Goal: Task Accomplishment & Management: Complete application form

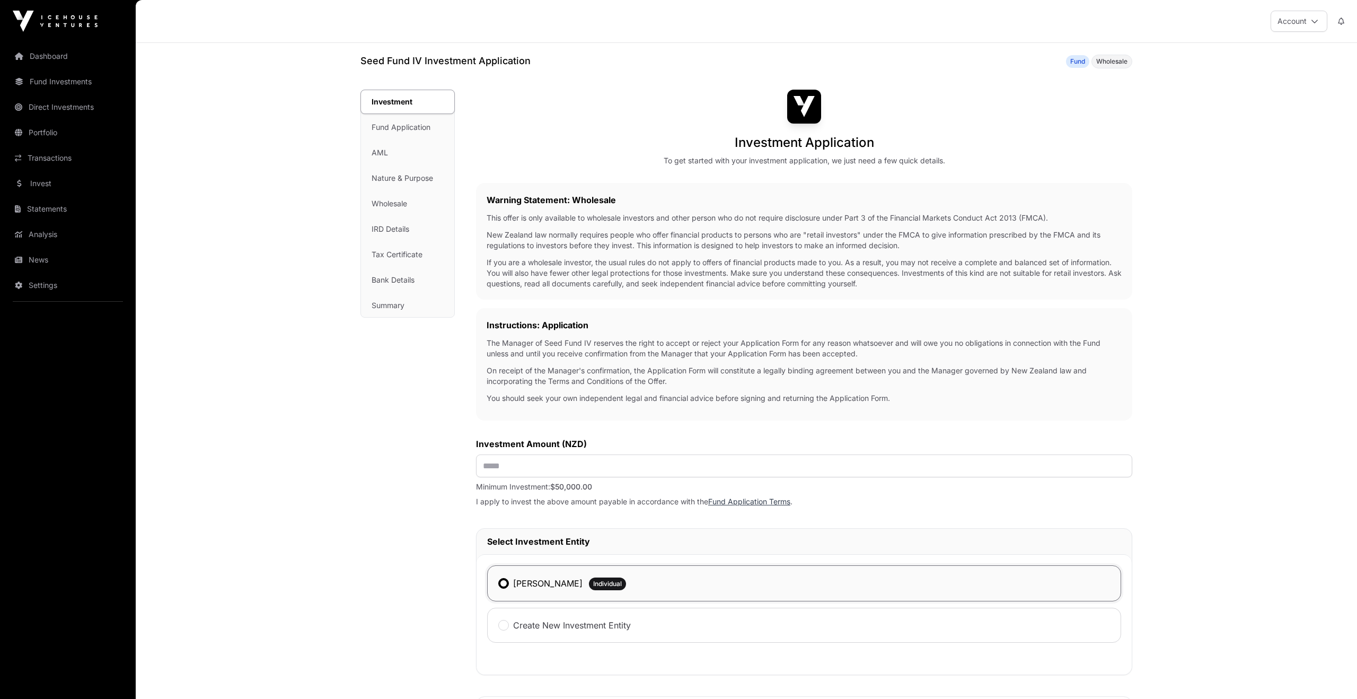
click at [1193, 187] on main "Seed Fund IV Investment Application Fund Wholesale Investment Investment Fund A…" at bounding box center [746, 525] width 1221 height 965
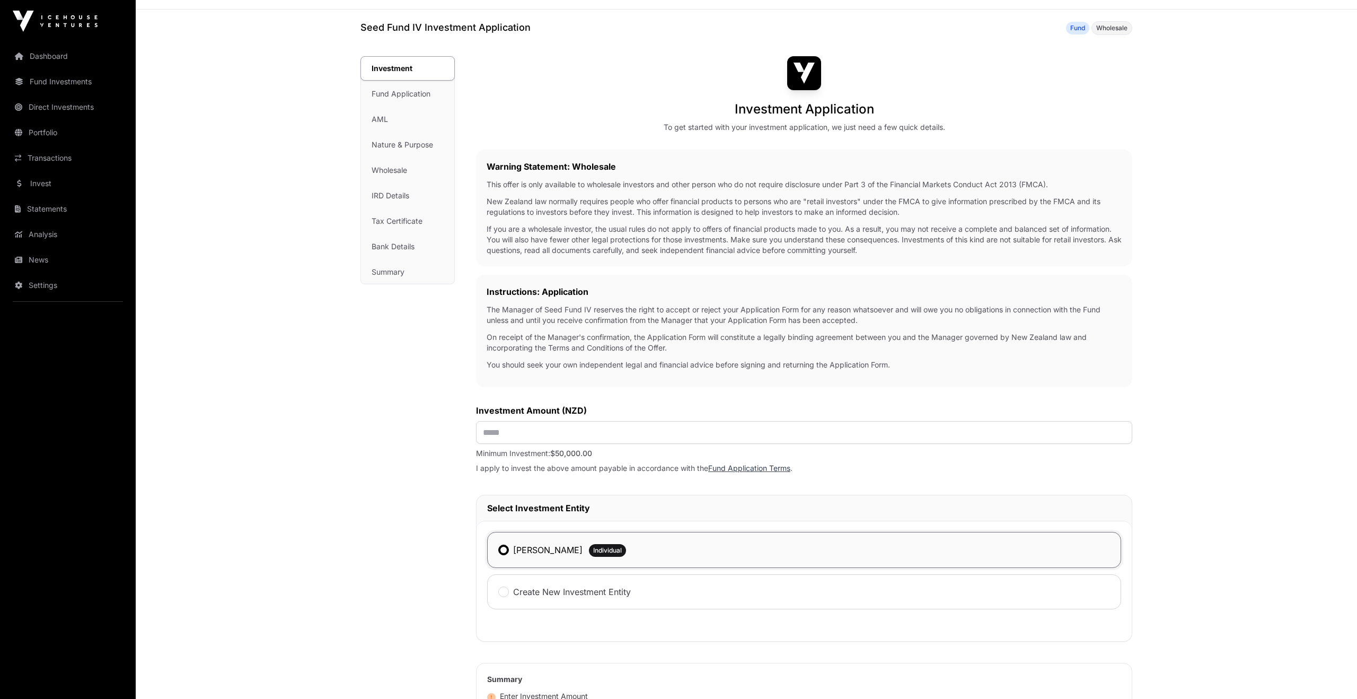
scroll to position [71, 0]
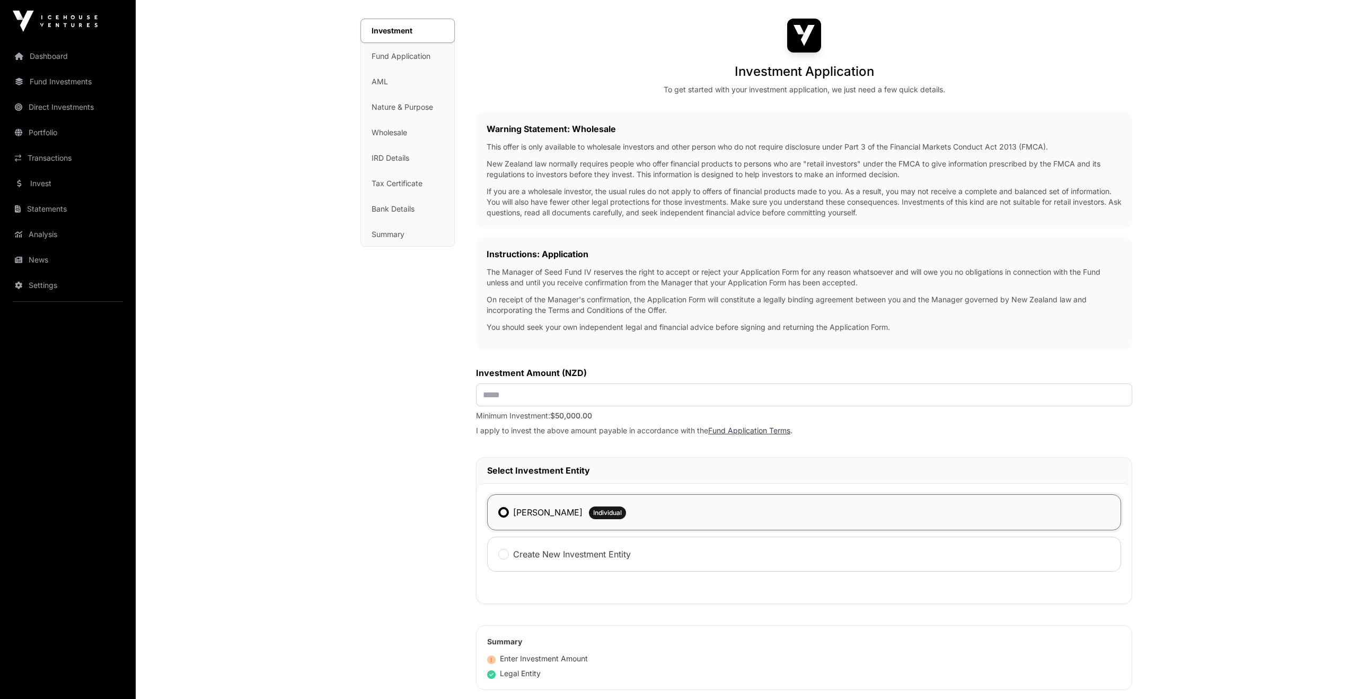
click at [273, 374] on main "Seed Fund IV Investment Application Fund Wholesale Investment Investment Fund A…" at bounding box center [746, 454] width 1221 height 965
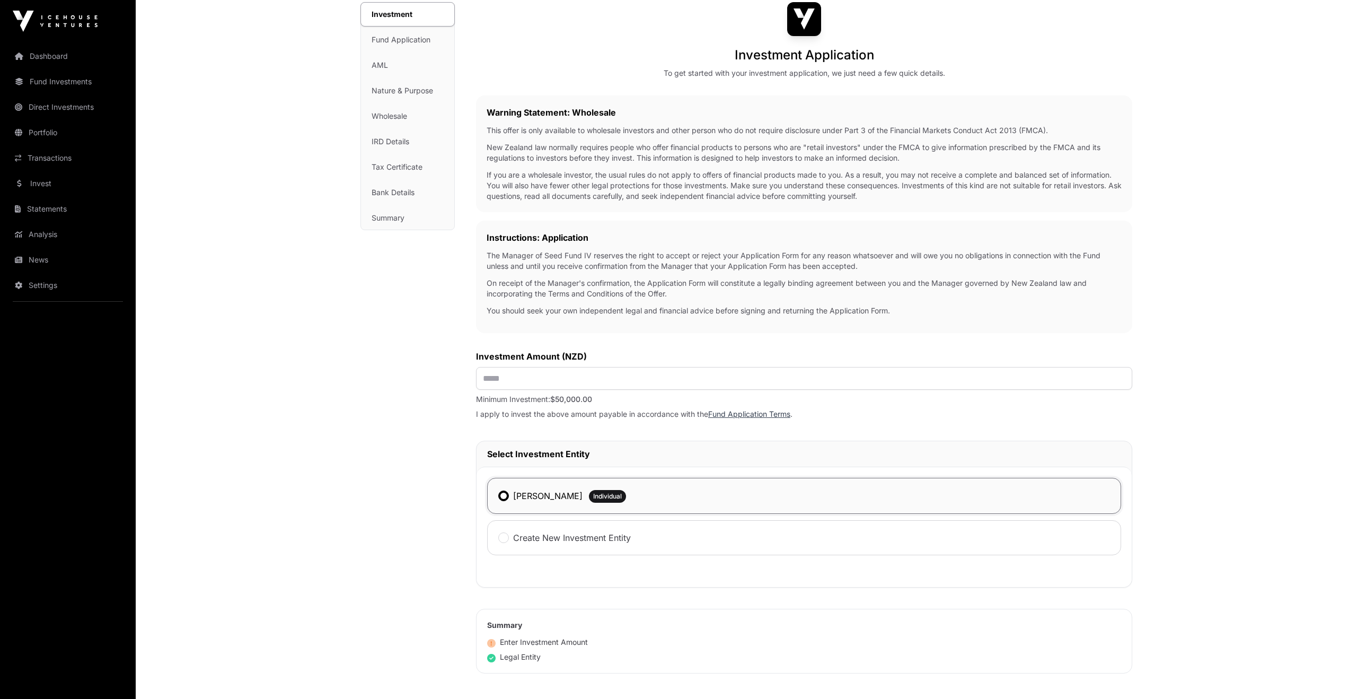
scroll to position [98, 0]
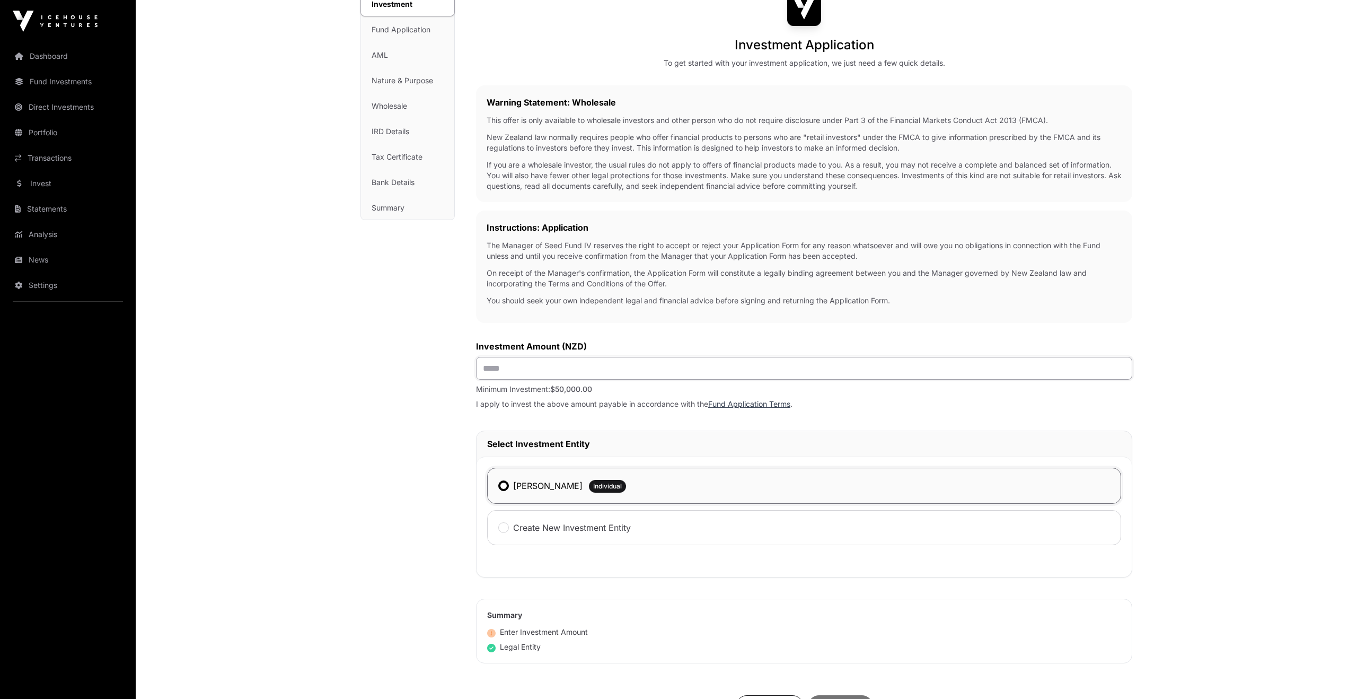
click at [513, 367] on input "text" at bounding box center [804, 368] width 656 height 23
type input "*******"
click at [433, 423] on div "Investment Investment Fund Application AML Nature & Purpose Wholesale IRD Detai…" at bounding box center [407, 406] width 94 height 829
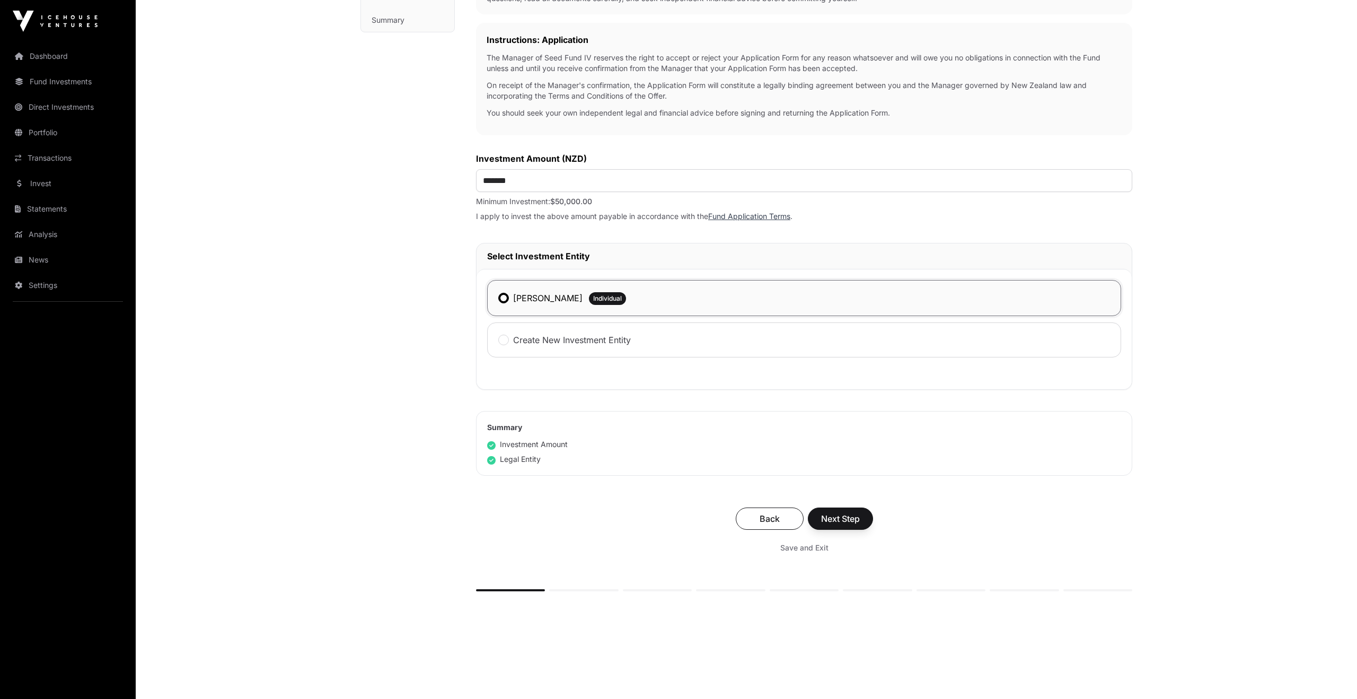
scroll to position [290, 0]
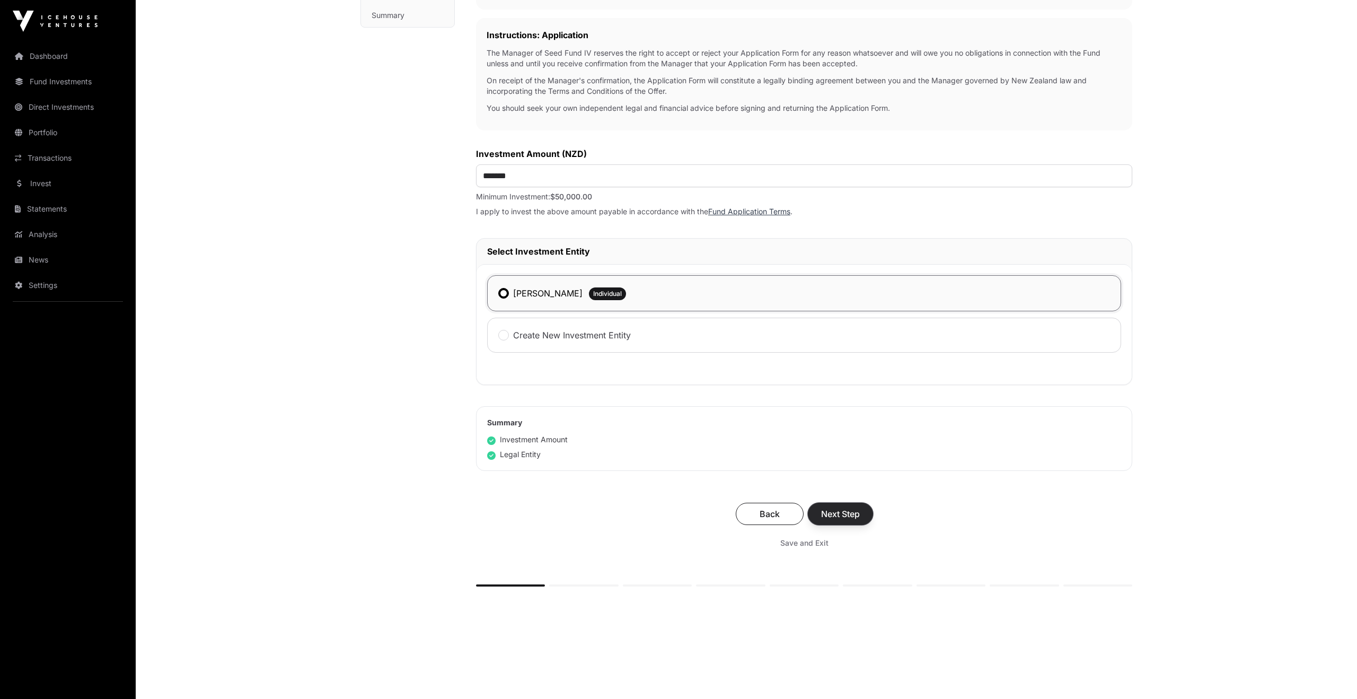
click at [860, 513] on button "Next Step" at bounding box center [840, 513] width 65 height 22
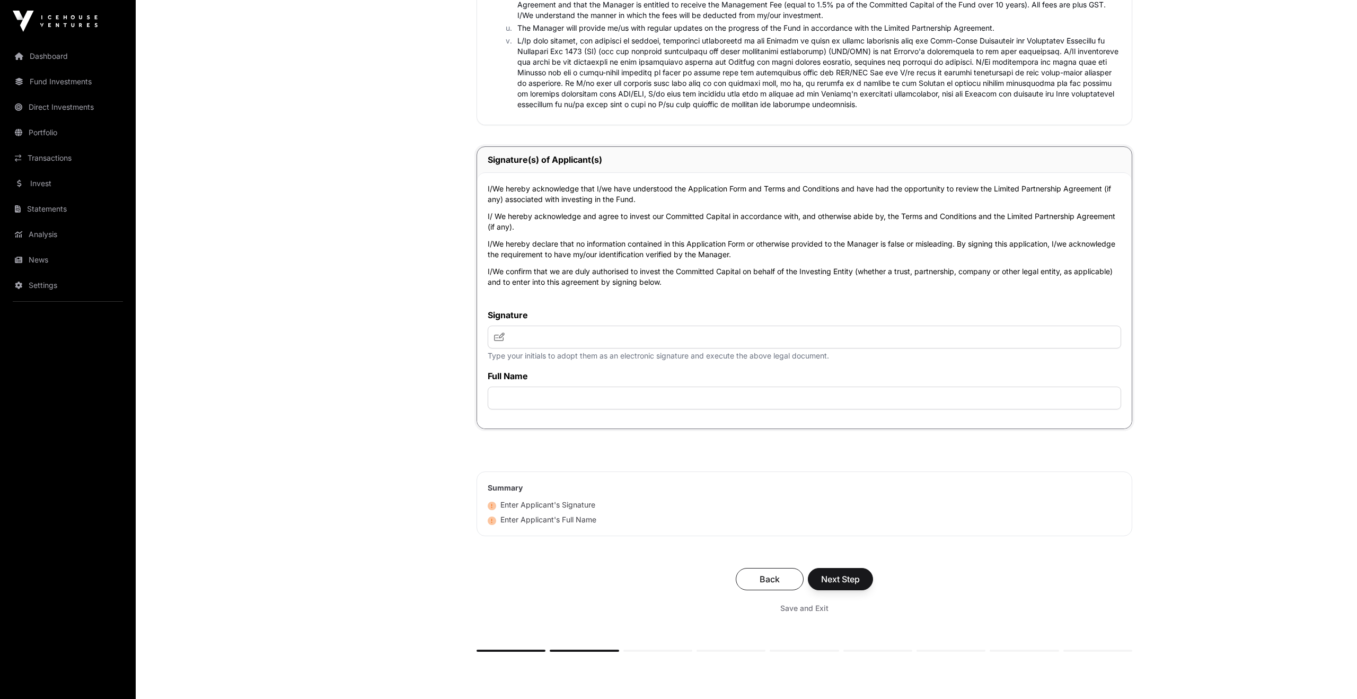
scroll to position [2081, 0]
click at [516, 339] on input "text" at bounding box center [804, 334] width 633 height 23
type input "********"
click at [577, 400] on input "text" at bounding box center [804, 395] width 633 height 23
type input "**********"
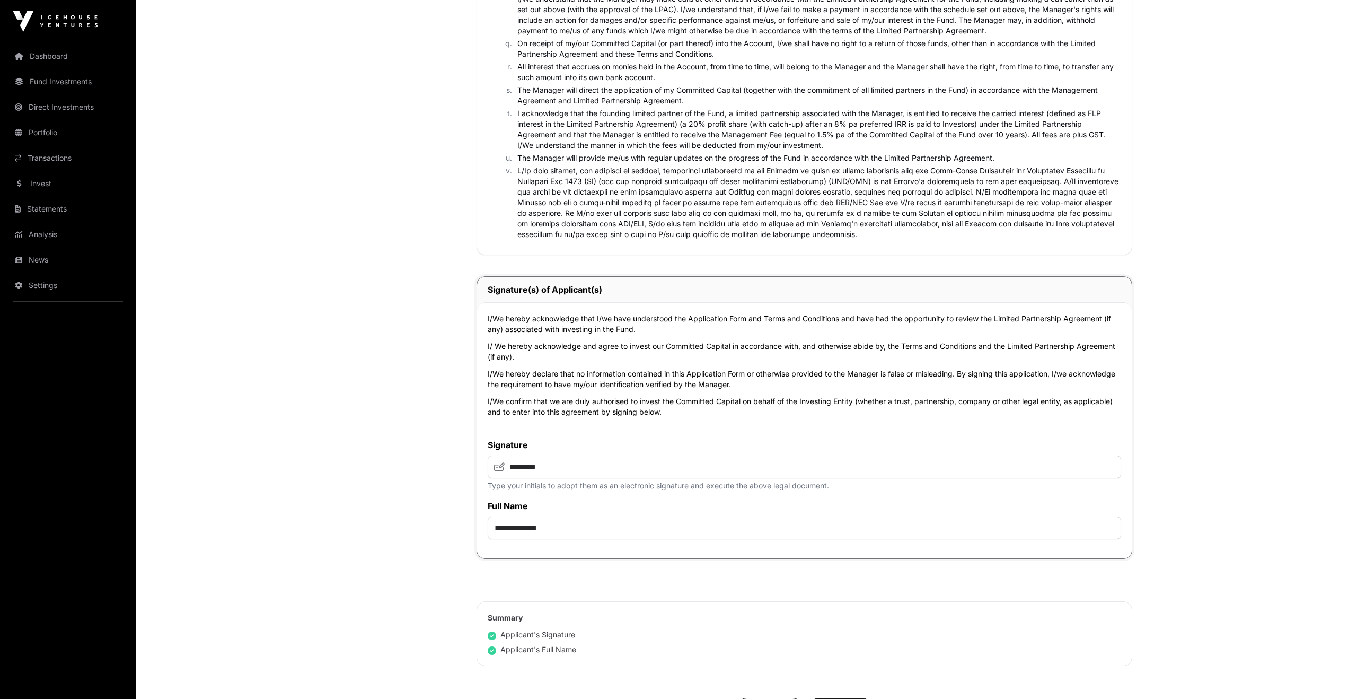
scroll to position [1993, 0]
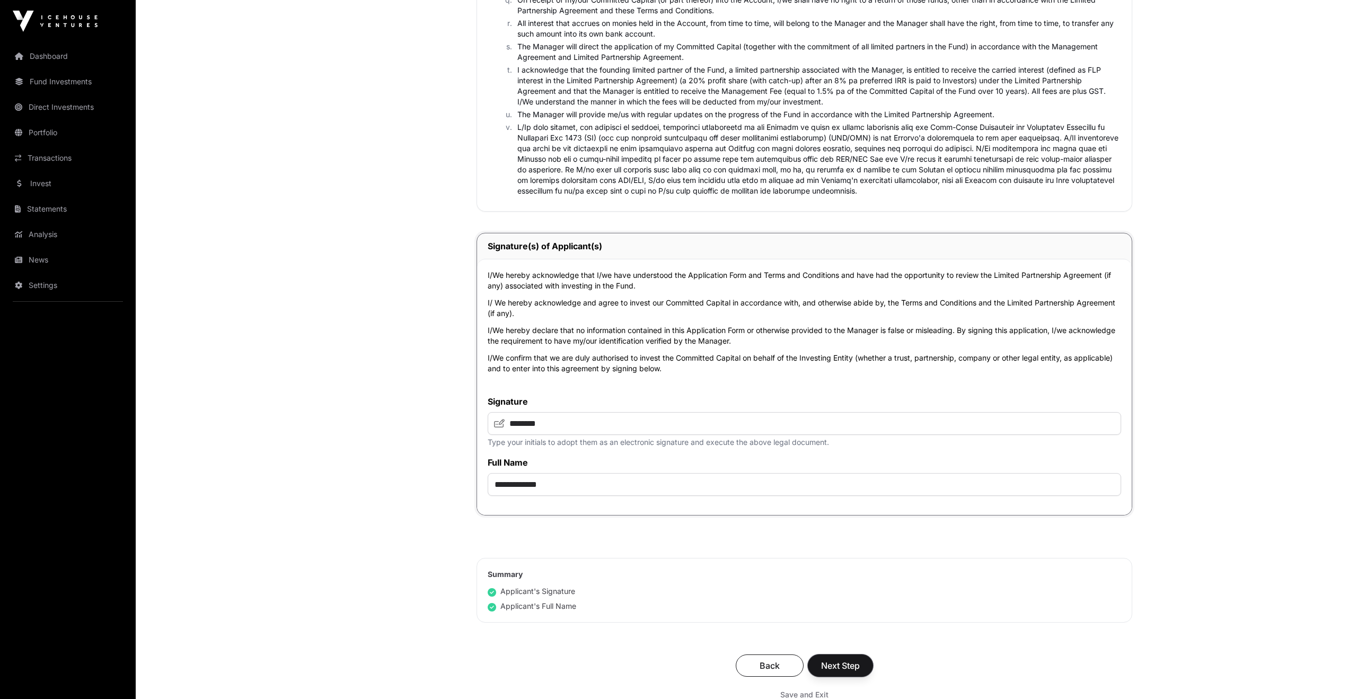
click at [851, 668] on span "Next Step" at bounding box center [840, 665] width 39 height 13
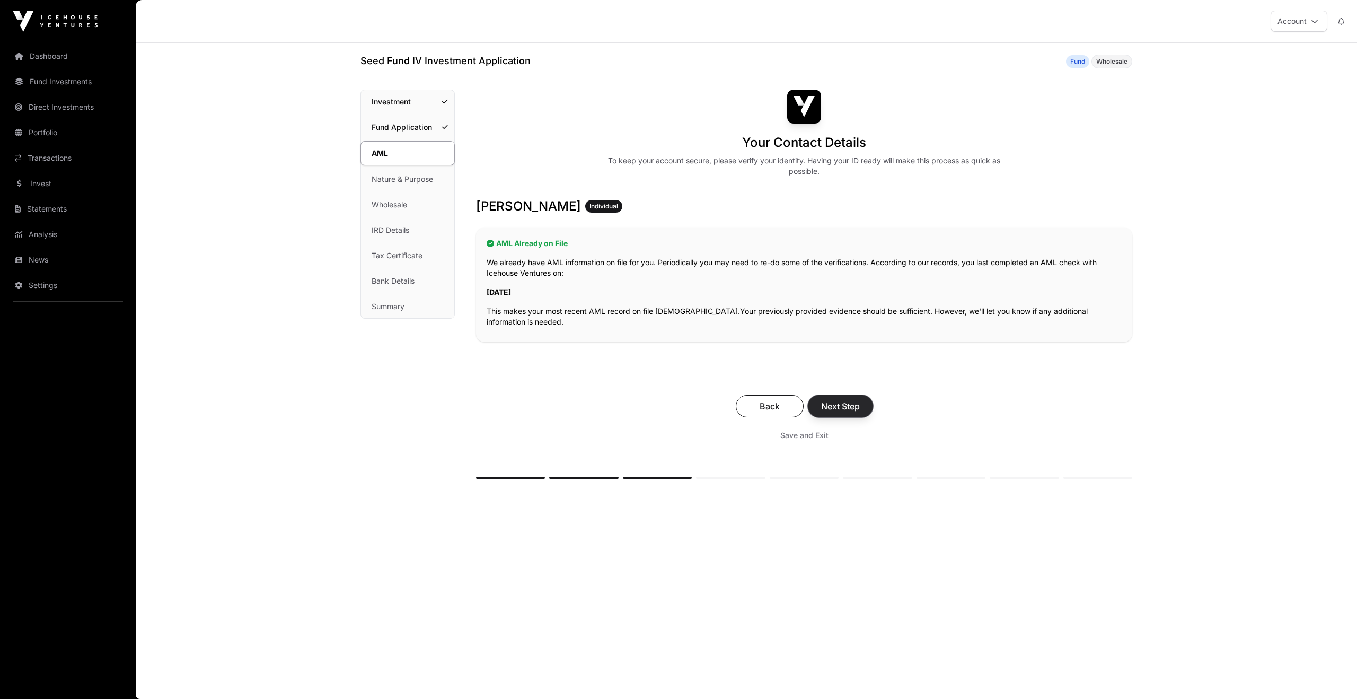
click at [844, 409] on span "Next Step" at bounding box center [840, 406] width 39 height 13
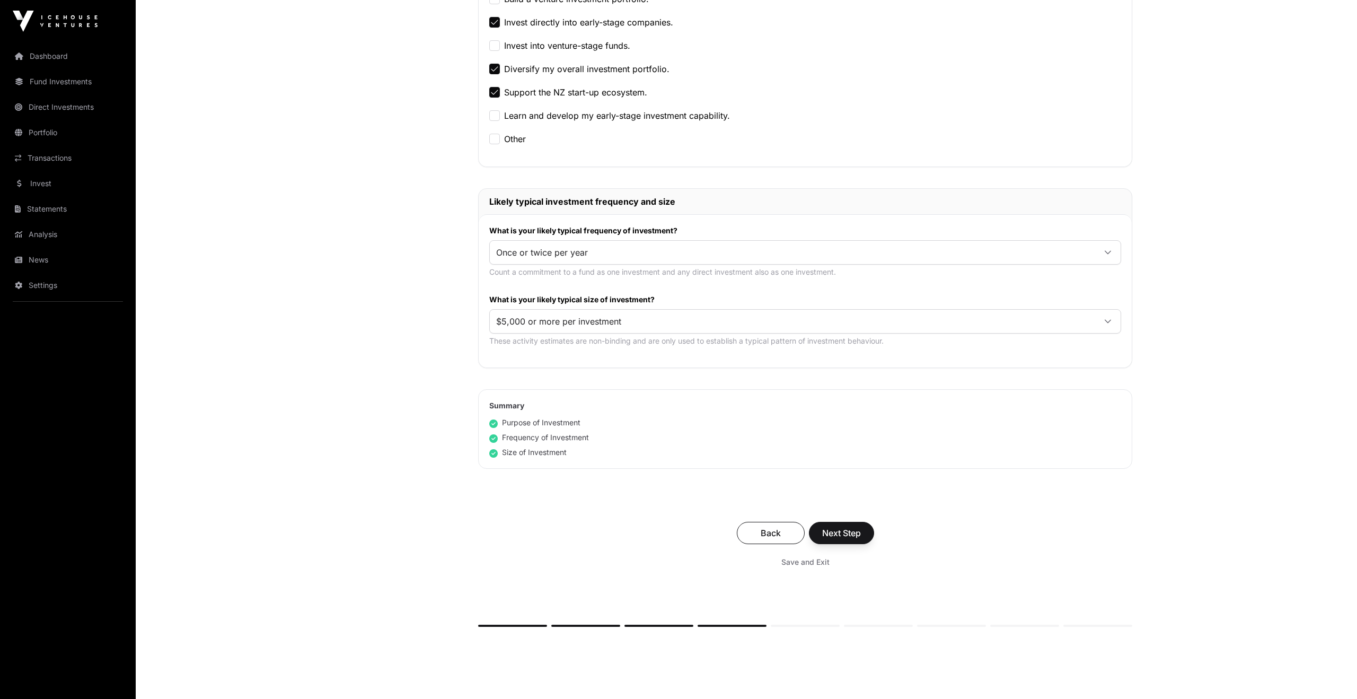
scroll to position [372, 0]
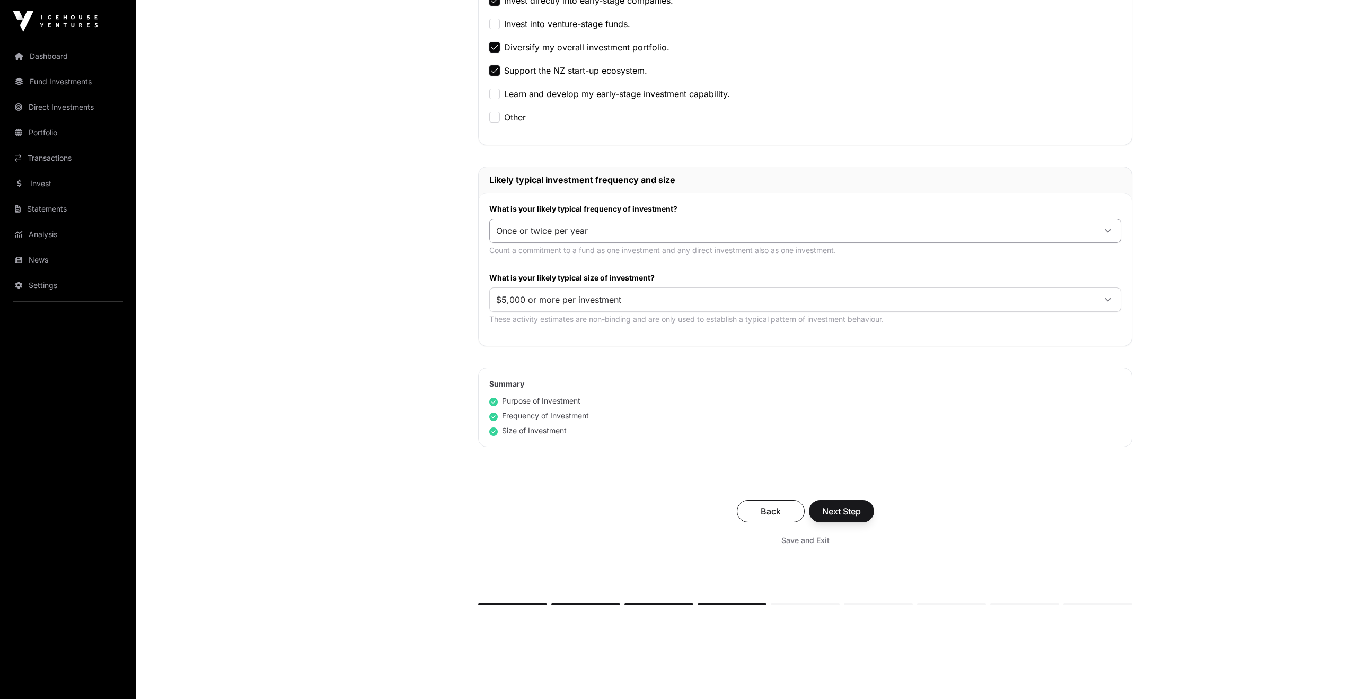
click at [688, 231] on span "Once or twice per year" at bounding box center [792, 230] width 605 height 19
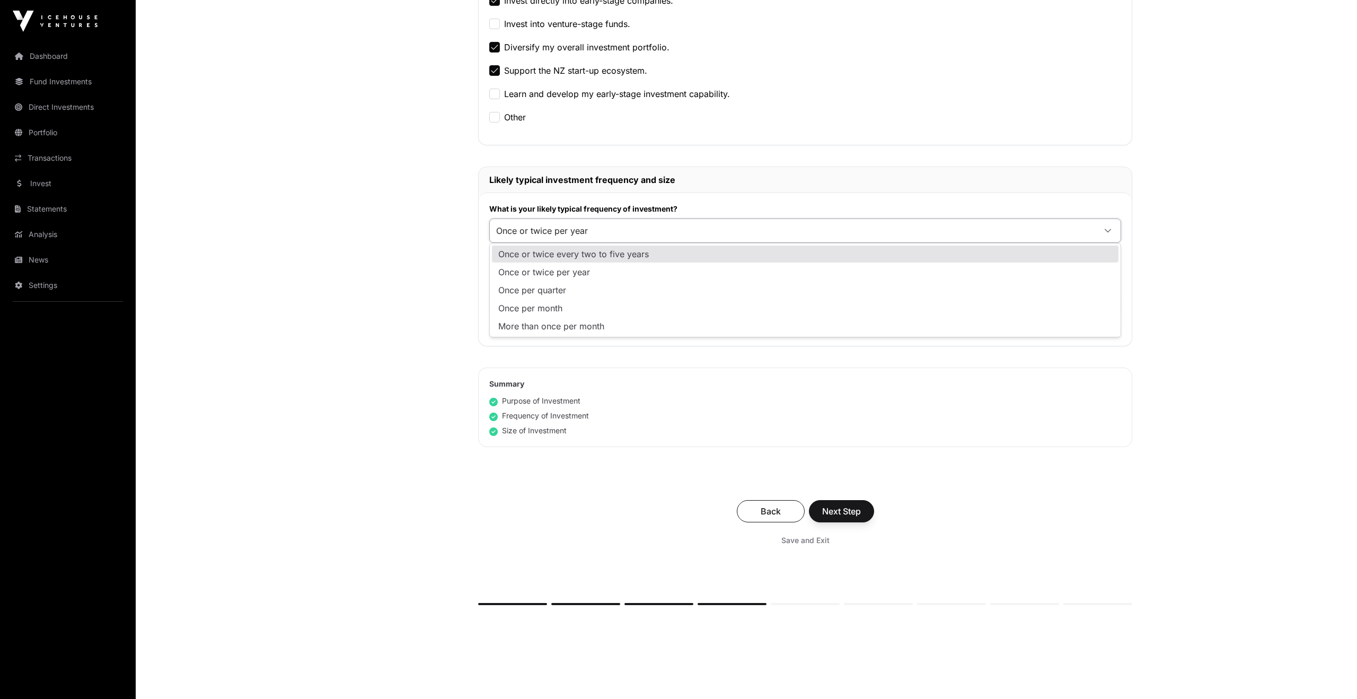
click at [422, 248] on div "Nature & Purpose Investment Fund Application AML Nature & Purpose Wholesale IRD…" at bounding box center [408, 183] width 96 height 930
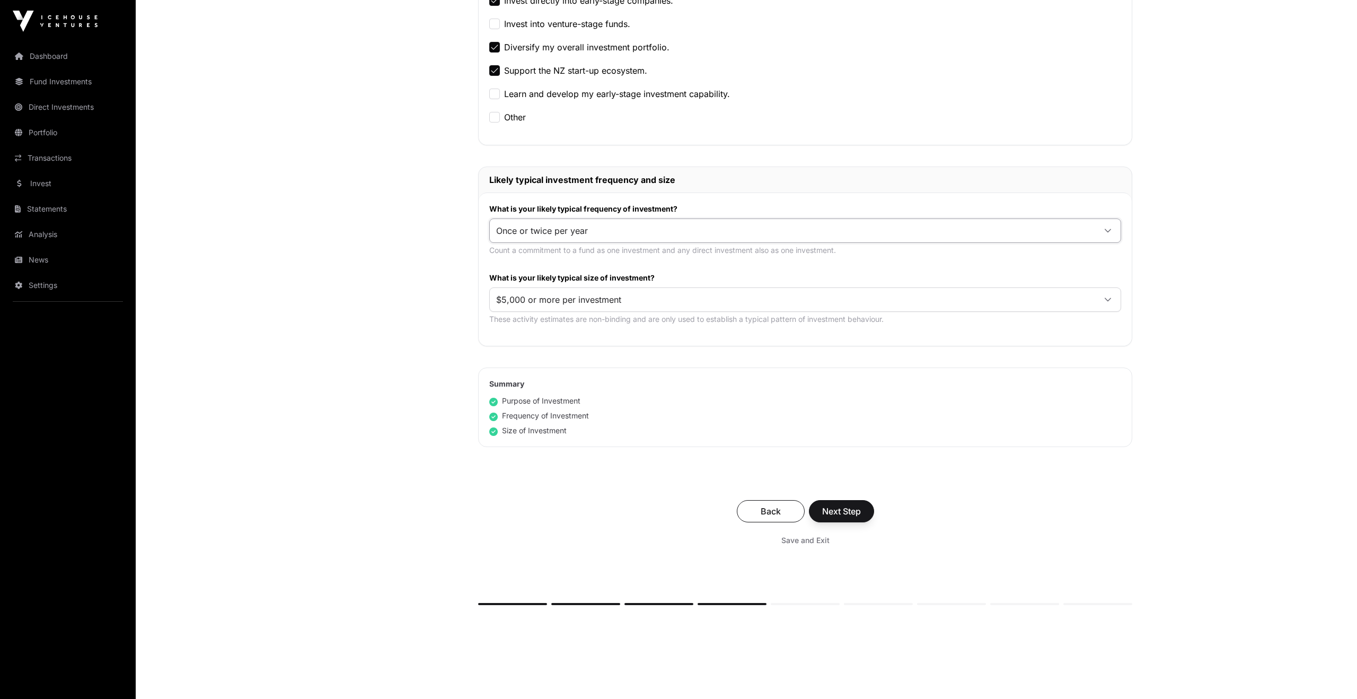
click at [584, 238] on span "Once or twice per year" at bounding box center [792, 230] width 605 height 19
click at [427, 270] on div "Nature & Purpose Investment Fund Application AML Nature & Purpose Wholesale IRD…" at bounding box center [408, 183] width 96 height 930
click at [666, 298] on span "$5,000 or more per investment" at bounding box center [792, 299] width 605 height 19
click at [397, 306] on div "Nature & Purpose Investment Fund Application AML Nature & Purpose Wholesale IRD…" at bounding box center [408, 183] width 96 height 930
click at [608, 299] on span "$5,000 or more per investment" at bounding box center [792, 299] width 605 height 19
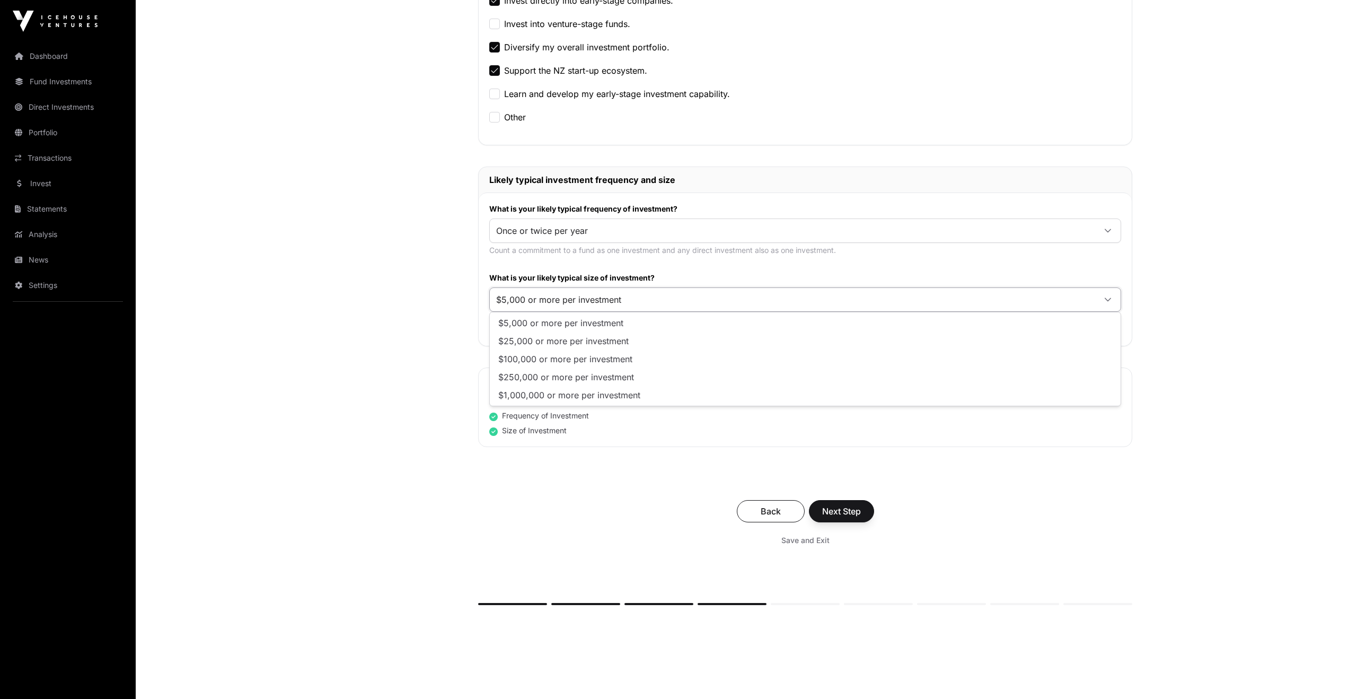
click at [457, 308] on div "Nature & Purpose Investment Fund Application AML Nature & Purpose Wholesale IRD…" at bounding box center [746, 183] width 772 height 930
click at [832, 514] on span "Next Step" at bounding box center [841, 511] width 39 height 13
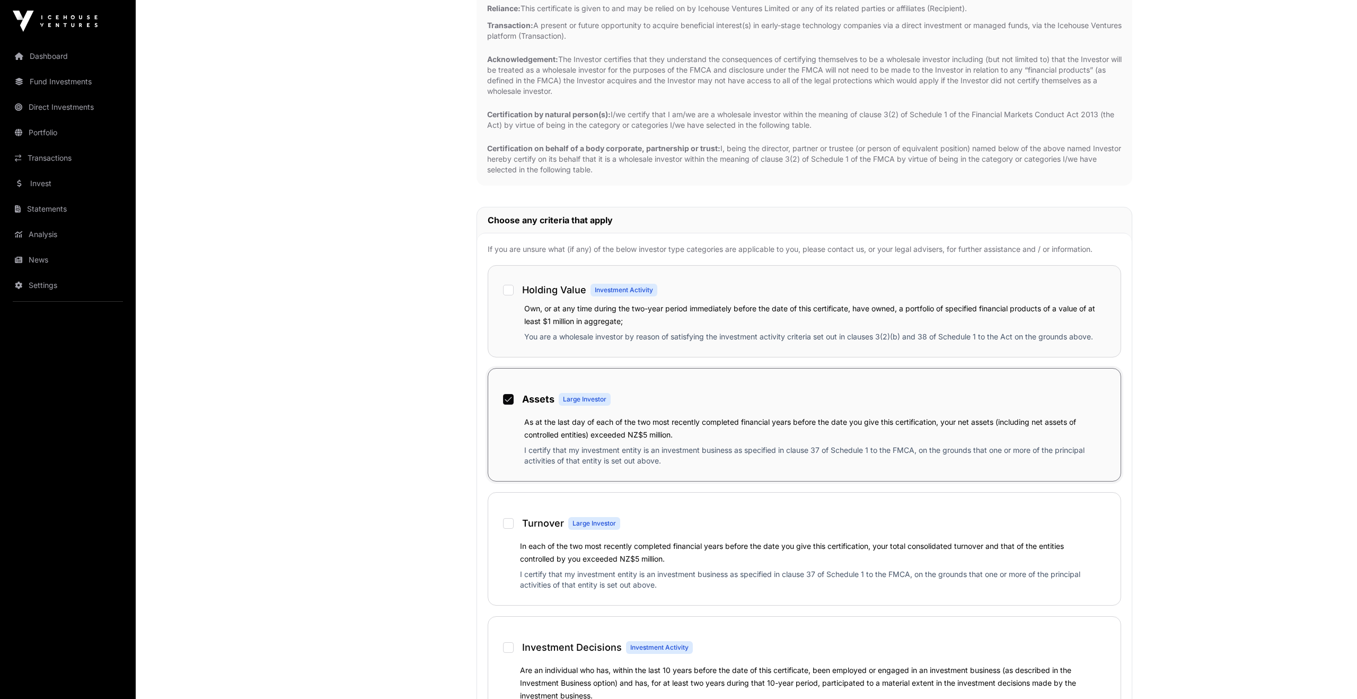
scroll to position [477, 0]
click at [525, 289] on h1 "Holding Value" at bounding box center [554, 293] width 64 height 15
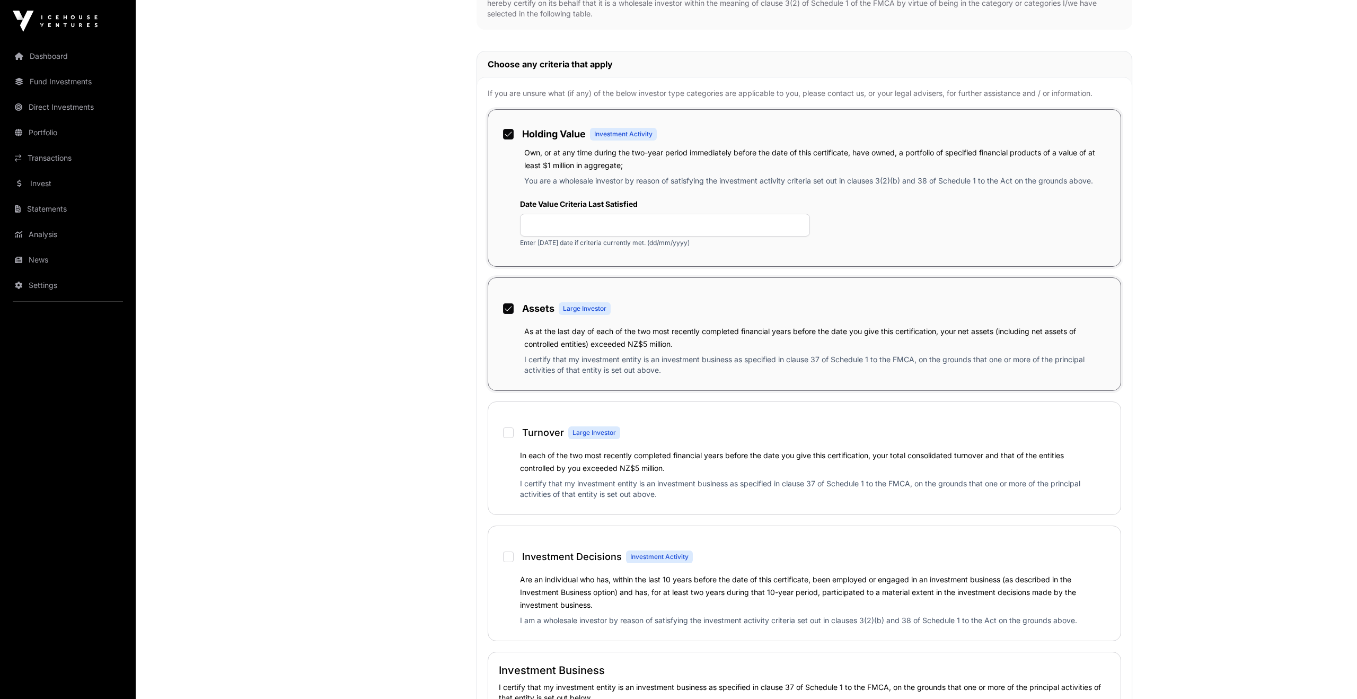
scroll to position [636, 0]
click at [632, 228] on input "text" at bounding box center [665, 225] width 290 height 23
type input "**********"
click at [409, 439] on div "Wholesale Investment Fund Application AML Nature & Purpose Wholesale IRD Detail…" at bounding box center [407, 529] width 95 height 2150
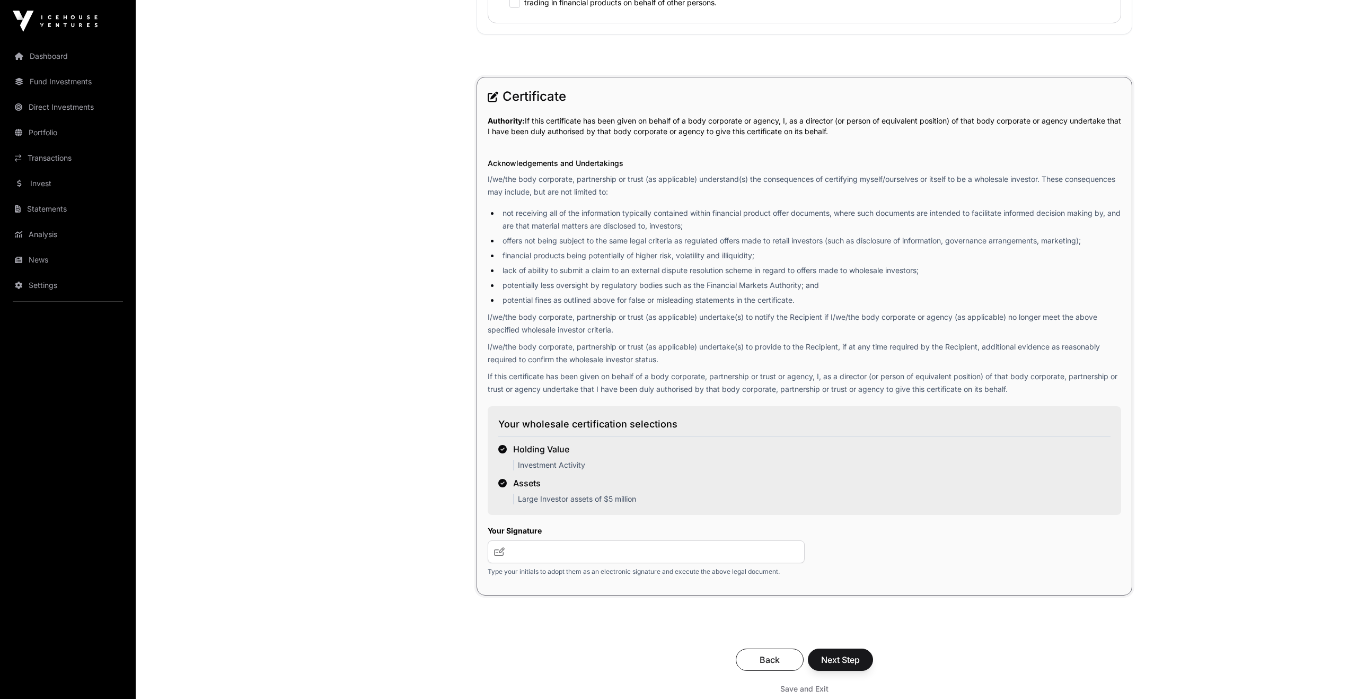
scroll to position [1513, 0]
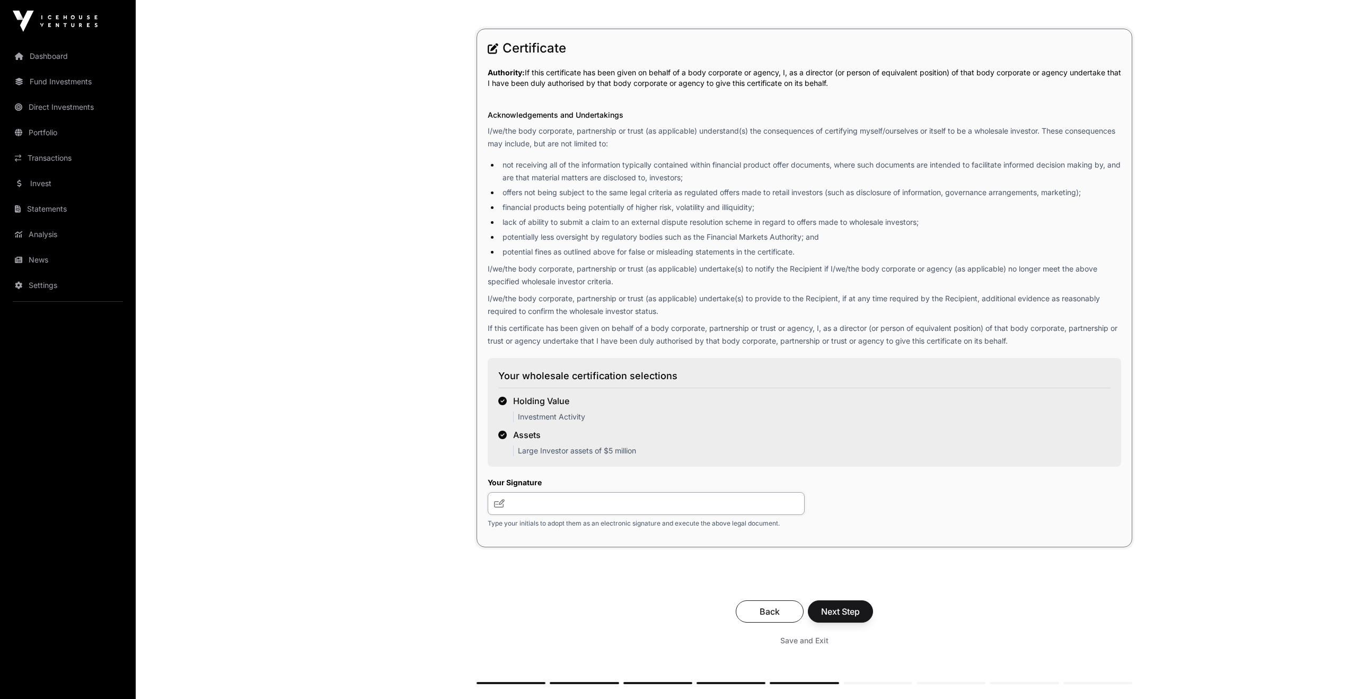
click at [618, 506] on input "text" at bounding box center [646, 503] width 317 height 23
type input "********"
click at [848, 614] on span "Next Step" at bounding box center [840, 611] width 39 height 13
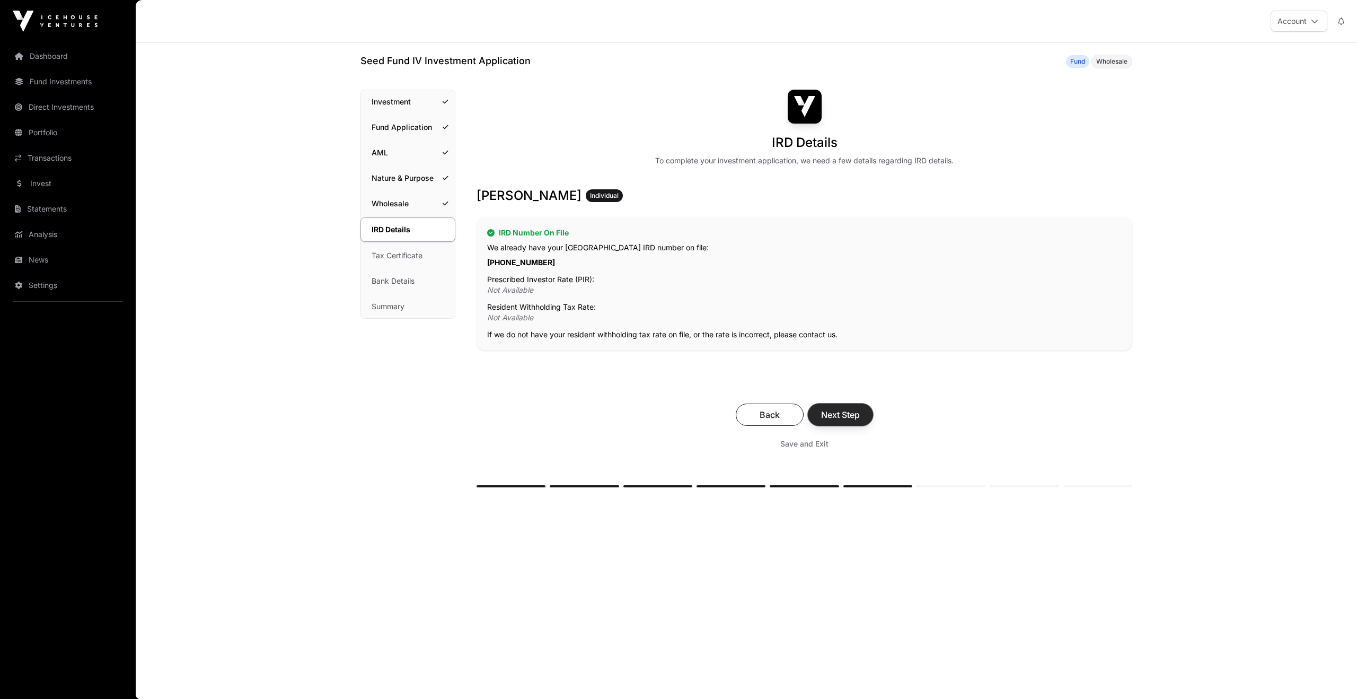
click at [843, 416] on span "Next Step" at bounding box center [840, 414] width 39 height 13
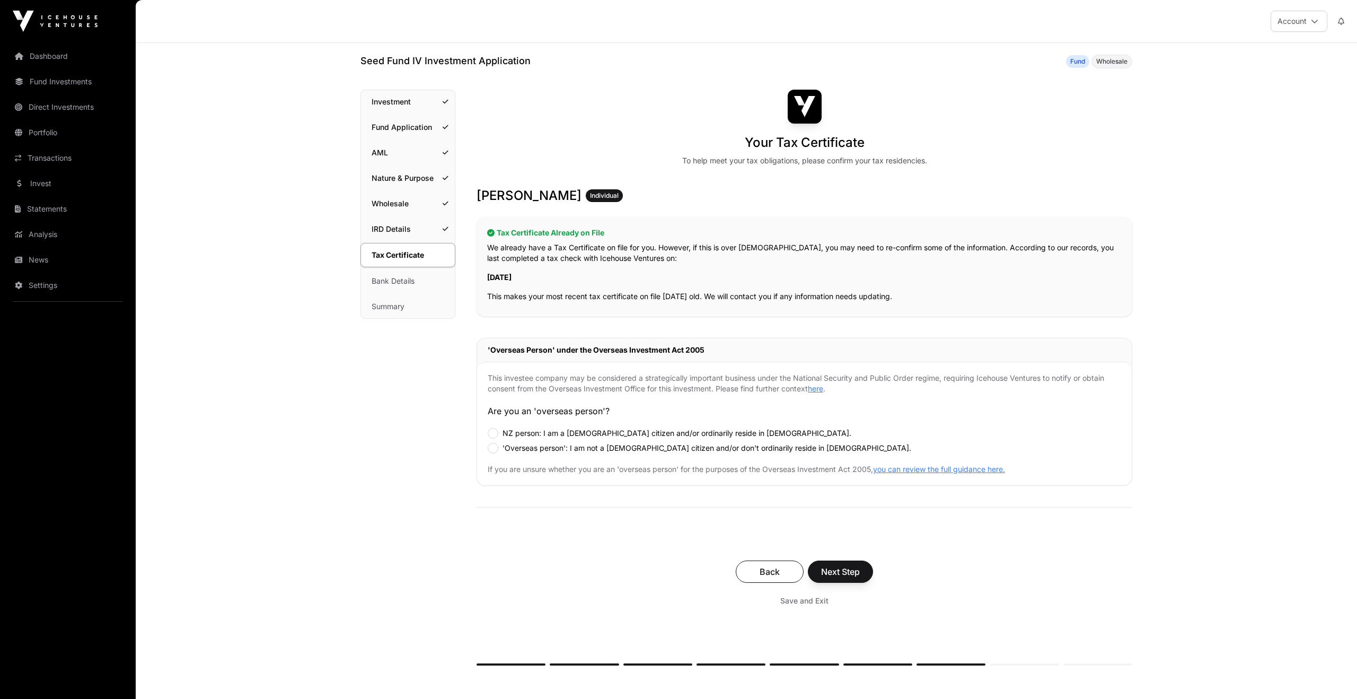
click at [541, 432] on label "NZ person: I am a New Zealand citizen and/or ordinarily reside in New Zealand." at bounding box center [676, 433] width 349 height 11
click at [847, 573] on span "Next Step" at bounding box center [840, 571] width 39 height 13
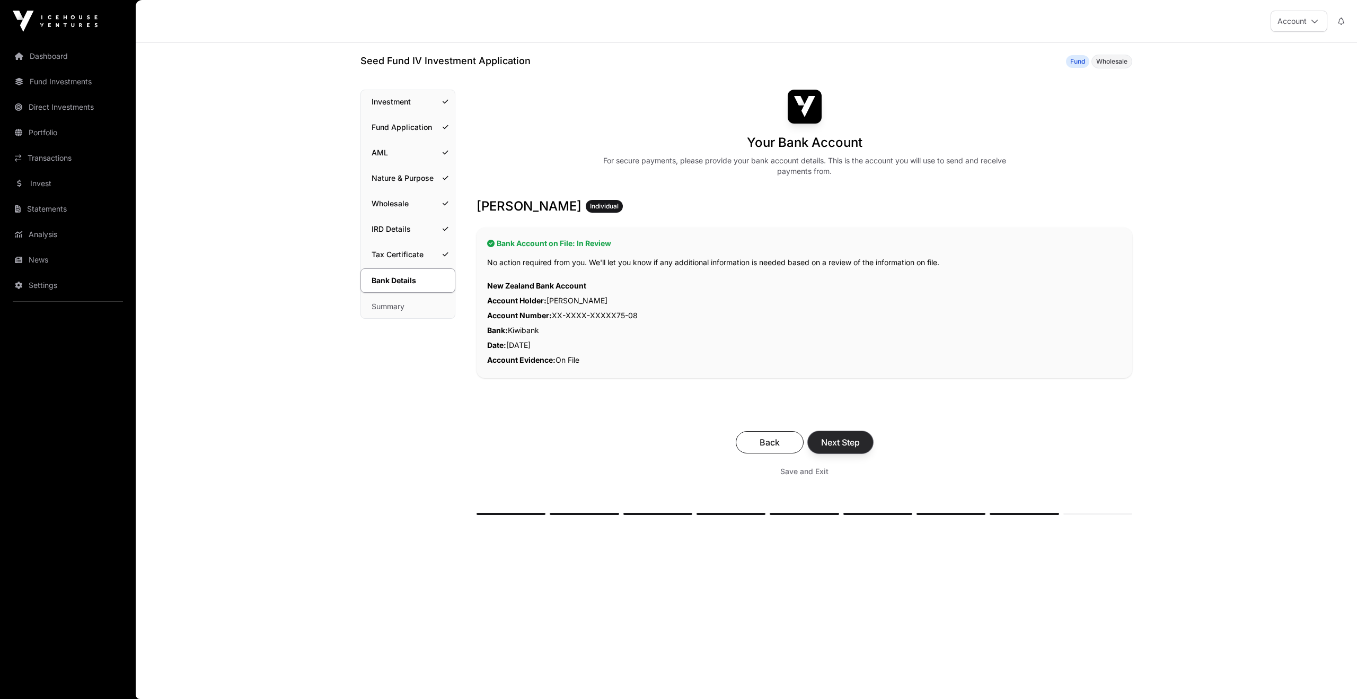
click at [847, 447] on span "Next Step" at bounding box center [840, 442] width 39 height 13
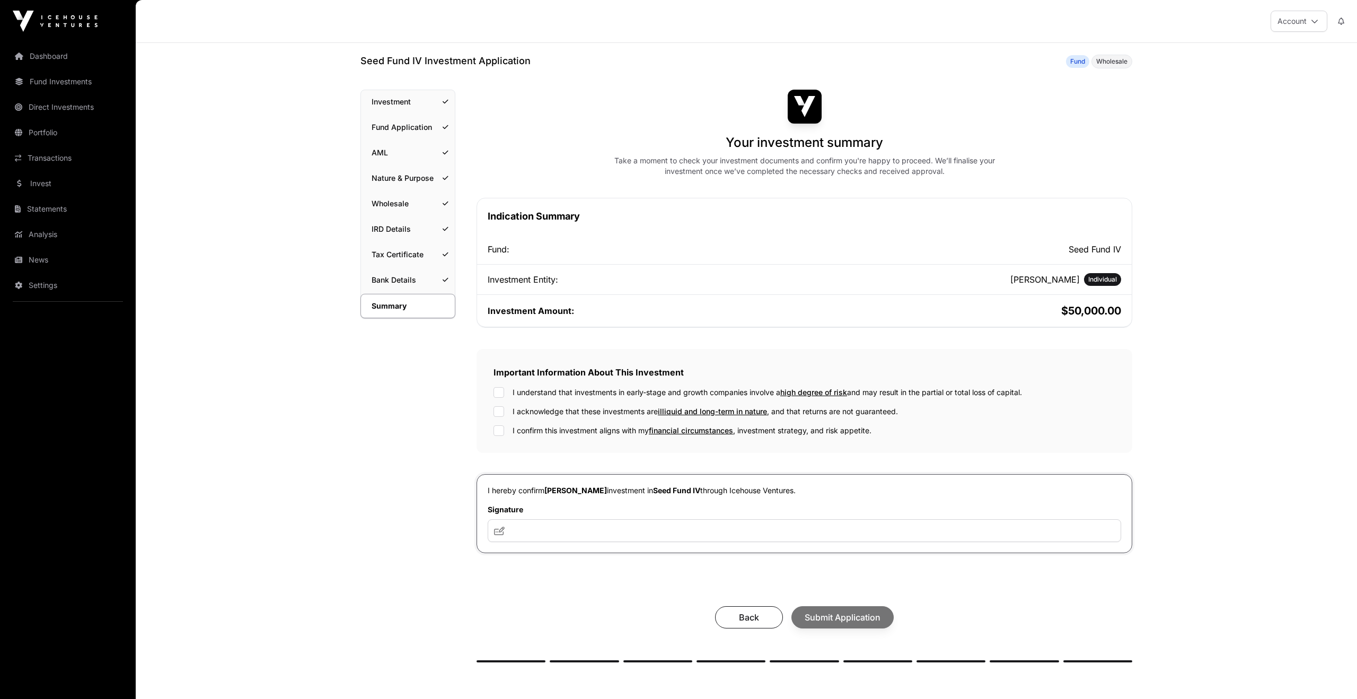
click at [578, 392] on label "I understand that investments in early-stage and growth companies involve a hig…" at bounding box center [767, 392] width 509 height 11
click at [558, 413] on label "I acknowledge that these investments are illiquid and long-term in nature , and…" at bounding box center [705, 411] width 385 height 11
click at [558, 432] on label "I confirm this investment aligns with my financial circumstances , investment s…" at bounding box center [692, 430] width 359 height 11
click at [604, 537] on input "text" at bounding box center [804, 530] width 633 height 23
type input "********"
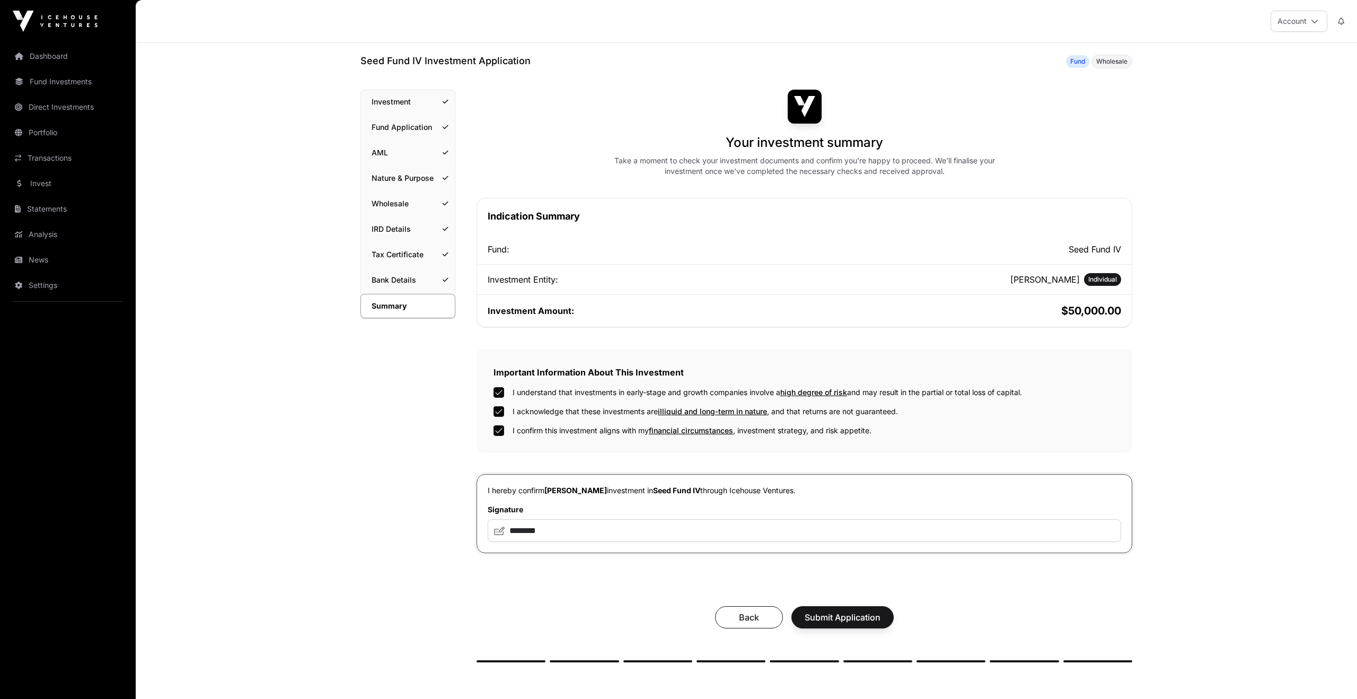
click at [345, 557] on div "Seed Fund IV Investment Application Fund Wholesale Summary Investment Fund Appl…" at bounding box center [746, 386] width 814 height 664
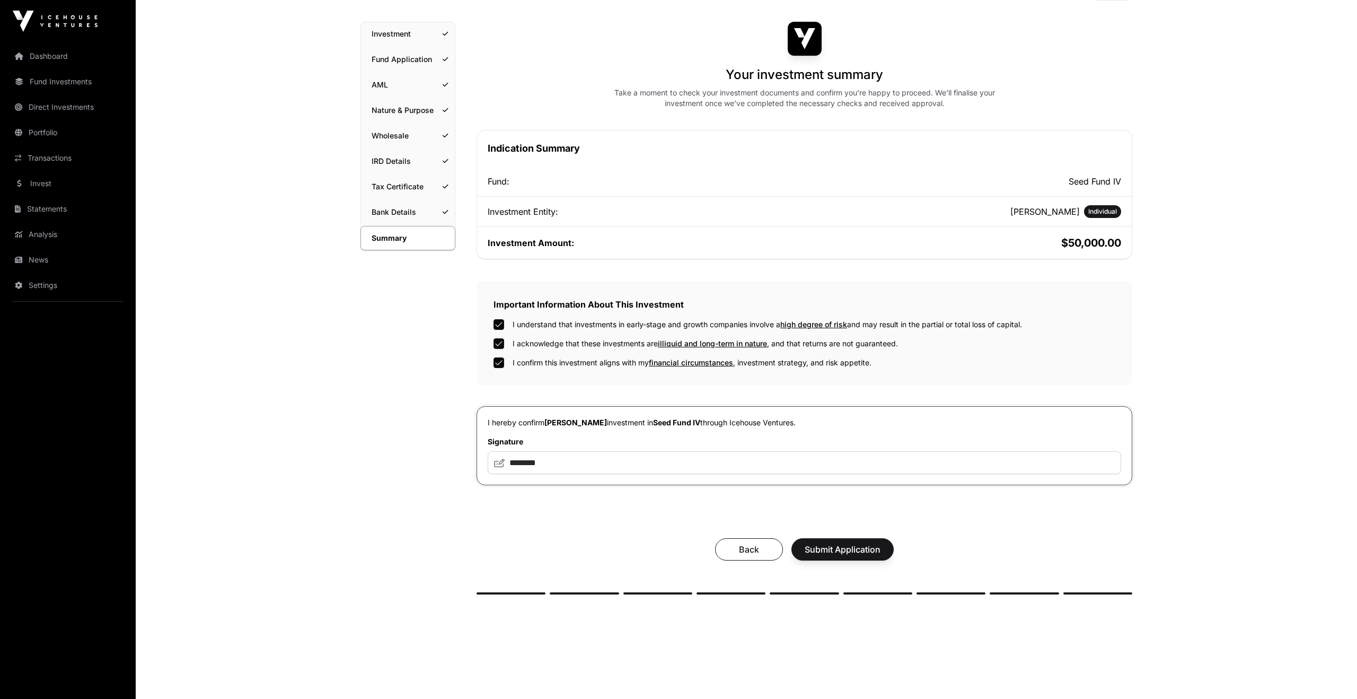
scroll to position [77, 0]
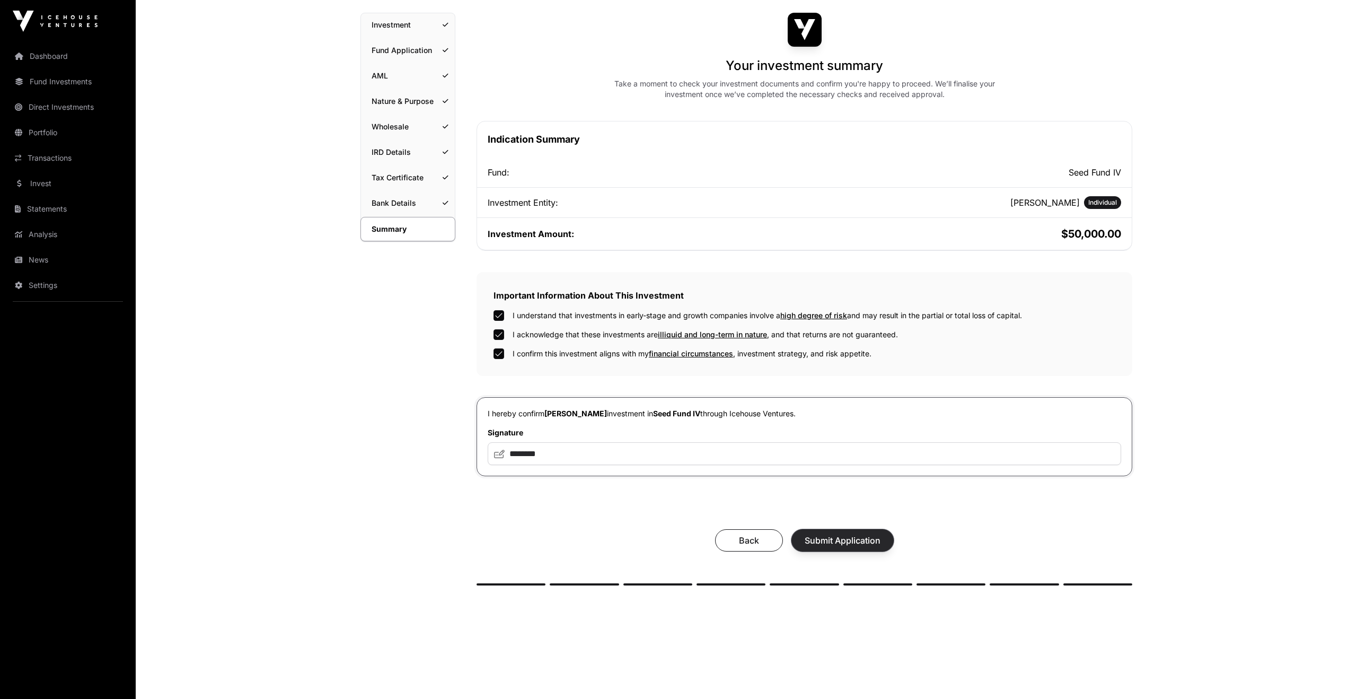
click at [822, 545] on span "Submit Application" at bounding box center [843, 540] width 76 height 13
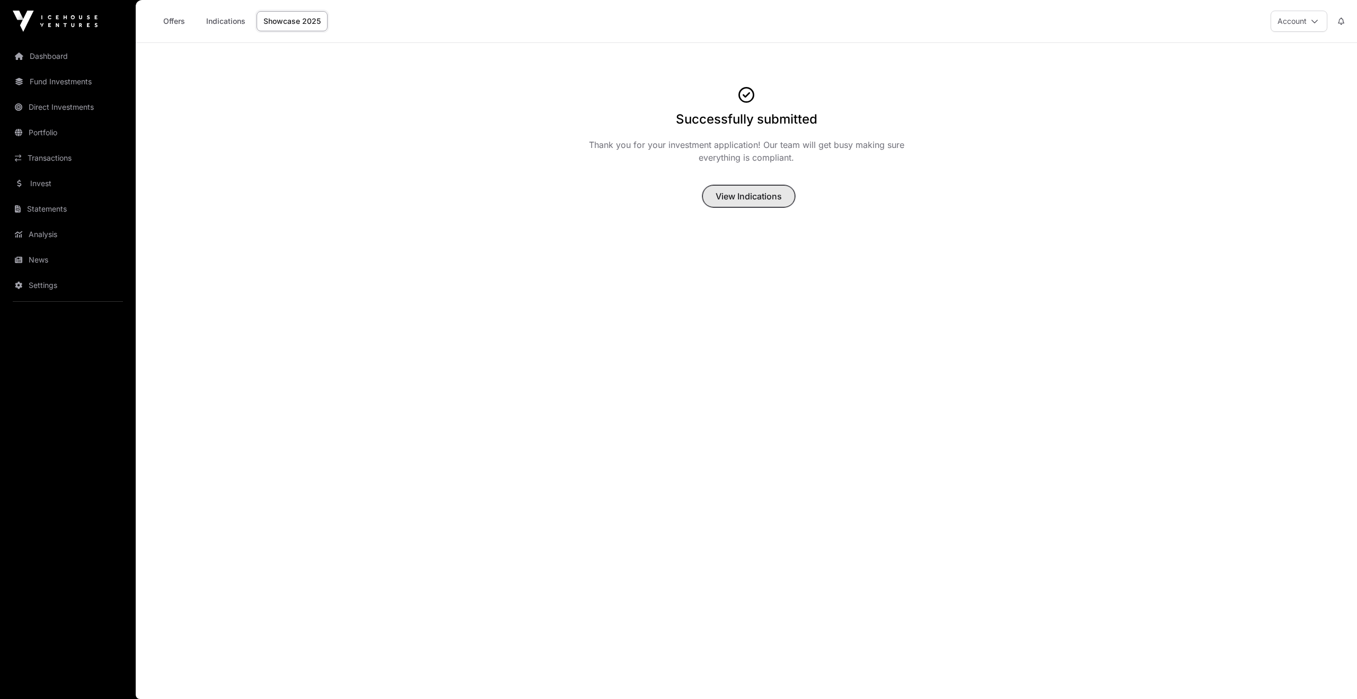
click at [765, 192] on span "View Indications" at bounding box center [749, 196] width 66 height 13
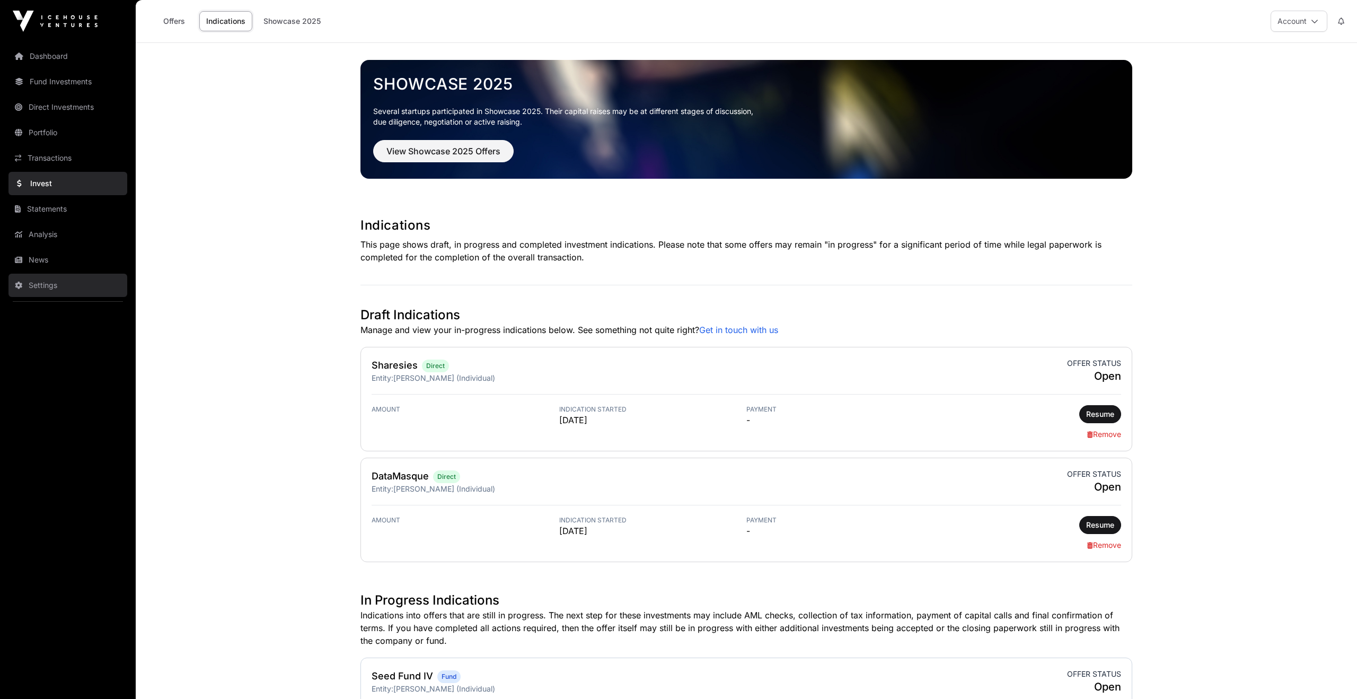
click at [41, 280] on link "Settings" at bounding box center [67, 284] width 119 height 23
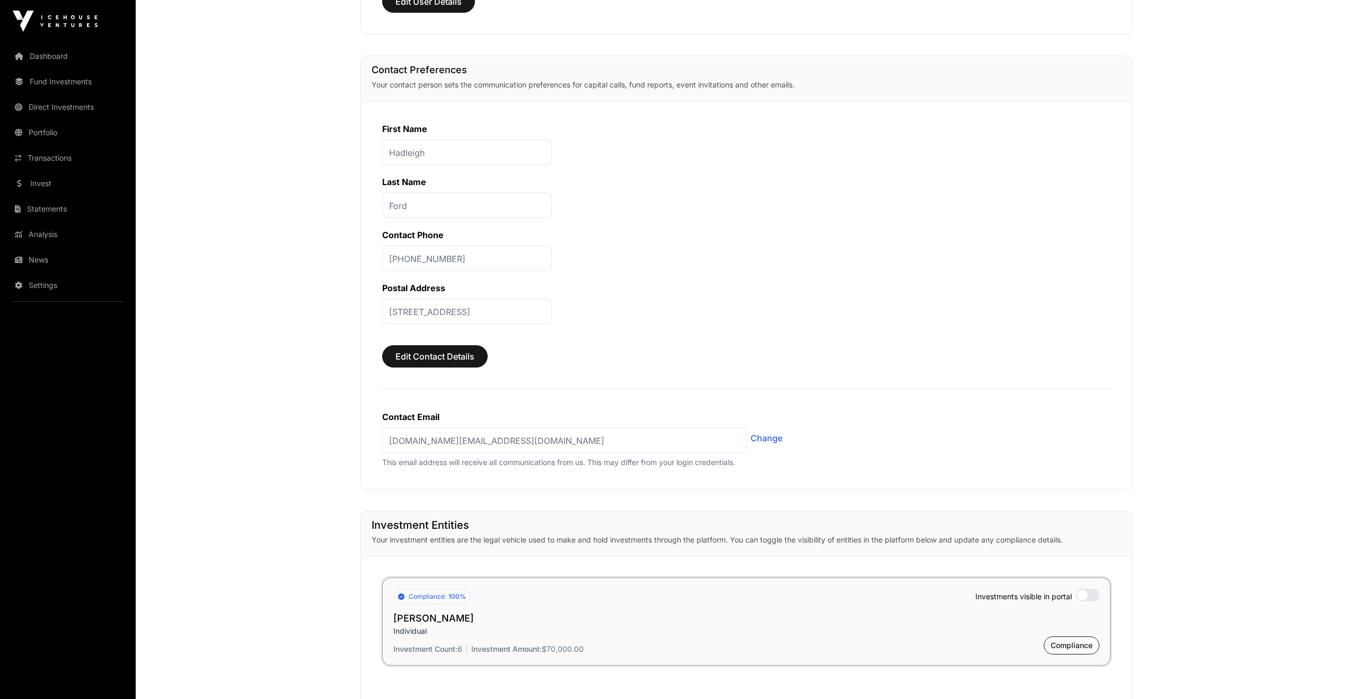
scroll to position [291, 0]
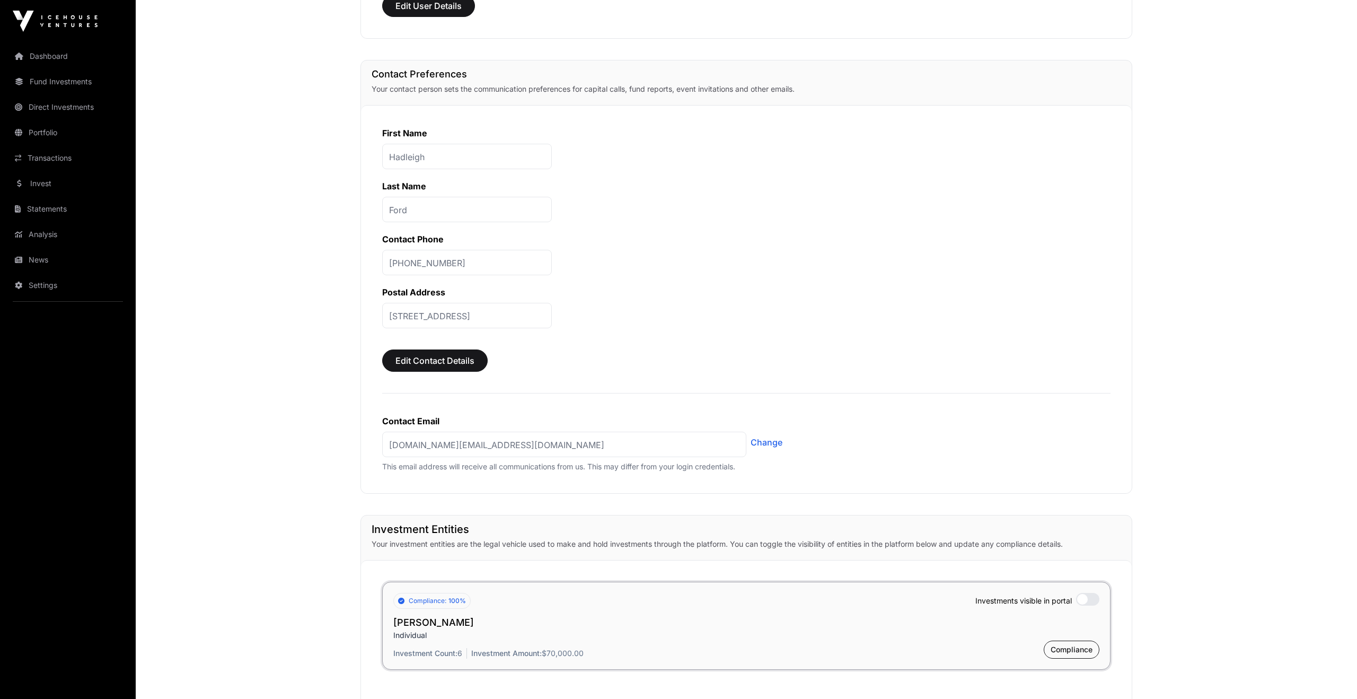
click at [437, 316] on p "53 Levers Road, Matua, Tauranga, Bay of Plenty, 3110, New Zealand" at bounding box center [467, 315] width 170 height 25
click at [431, 366] on span "Edit Contact Details" at bounding box center [434, 360] width 79 height 13
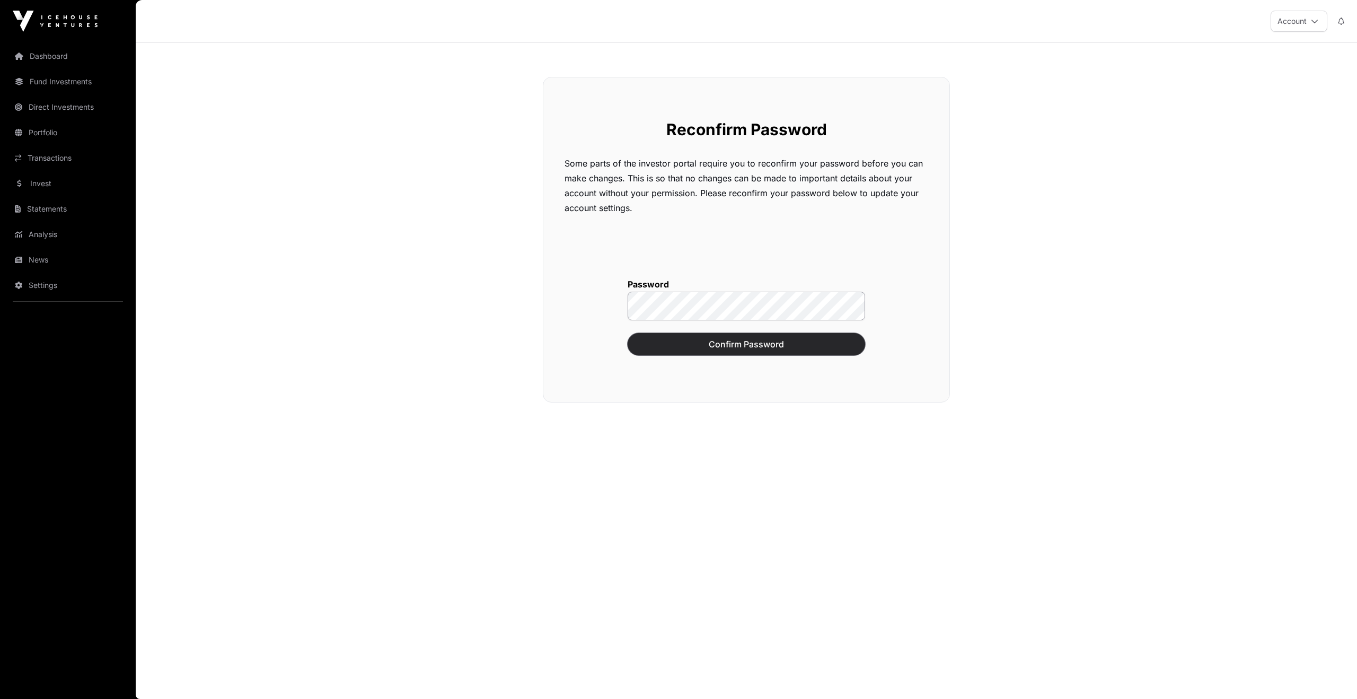
click at [736, 346] on span "Confirm Password" at bounding box center [746, 344] width 211 height 13
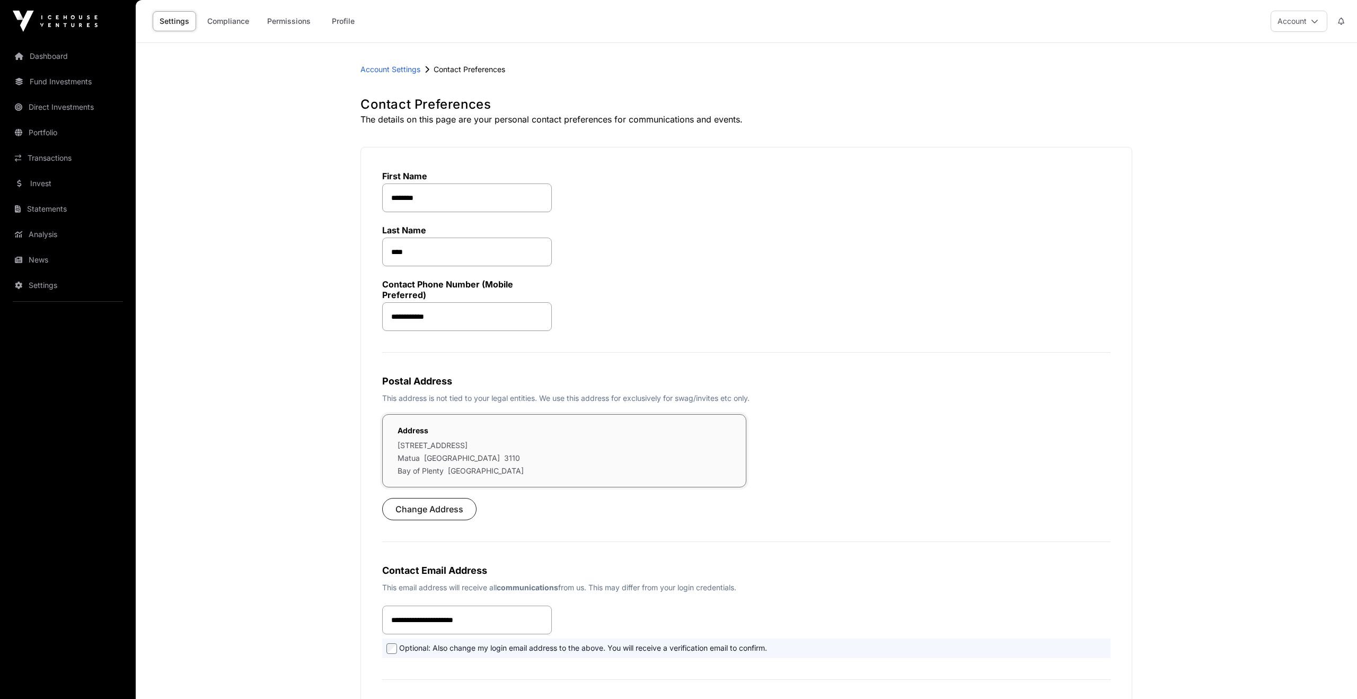
click at [496, 439] on div "Address 53 Levers Road Matua Tauranga 3110 Bay of Plenty New Zealand" at bounding box center [564, 450] width 364 height 73
click at [425, 507] on span "Change Address" at bounding box center [429, 508] width 68 height 13
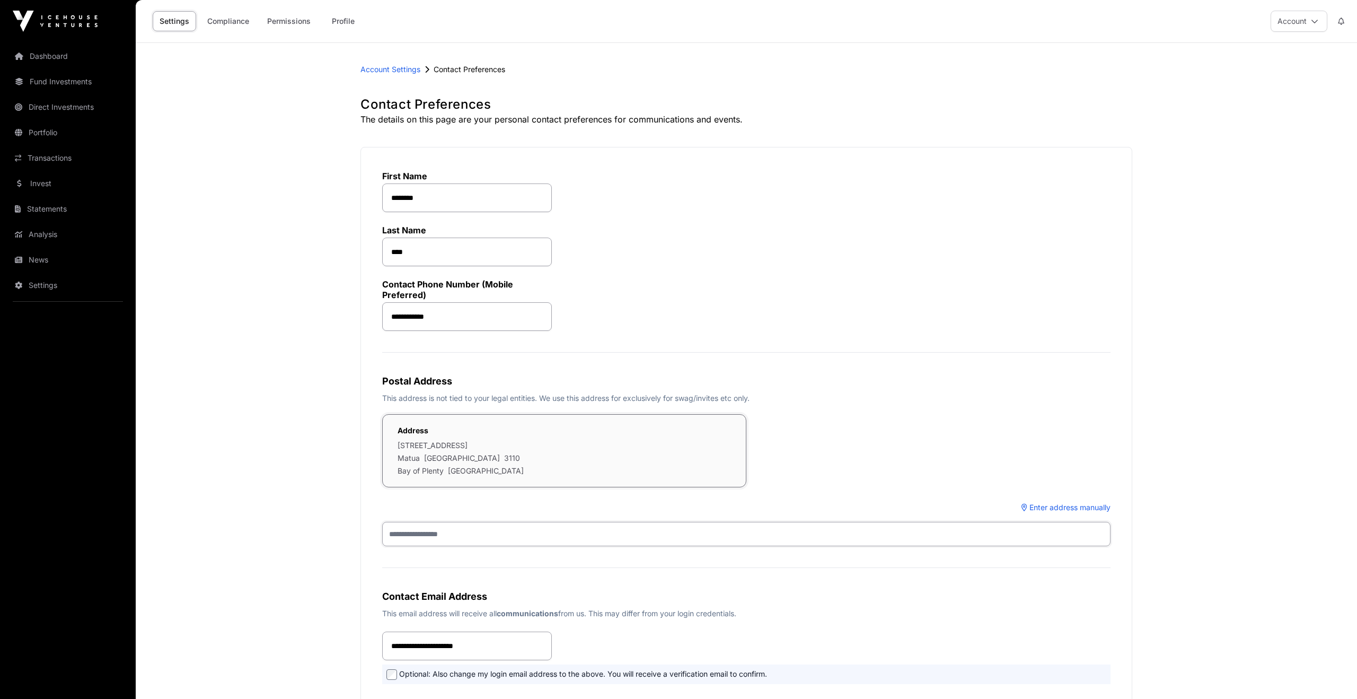
click at [444, 535] on input "text" at bounding box center [746, 534] width 728 height 24
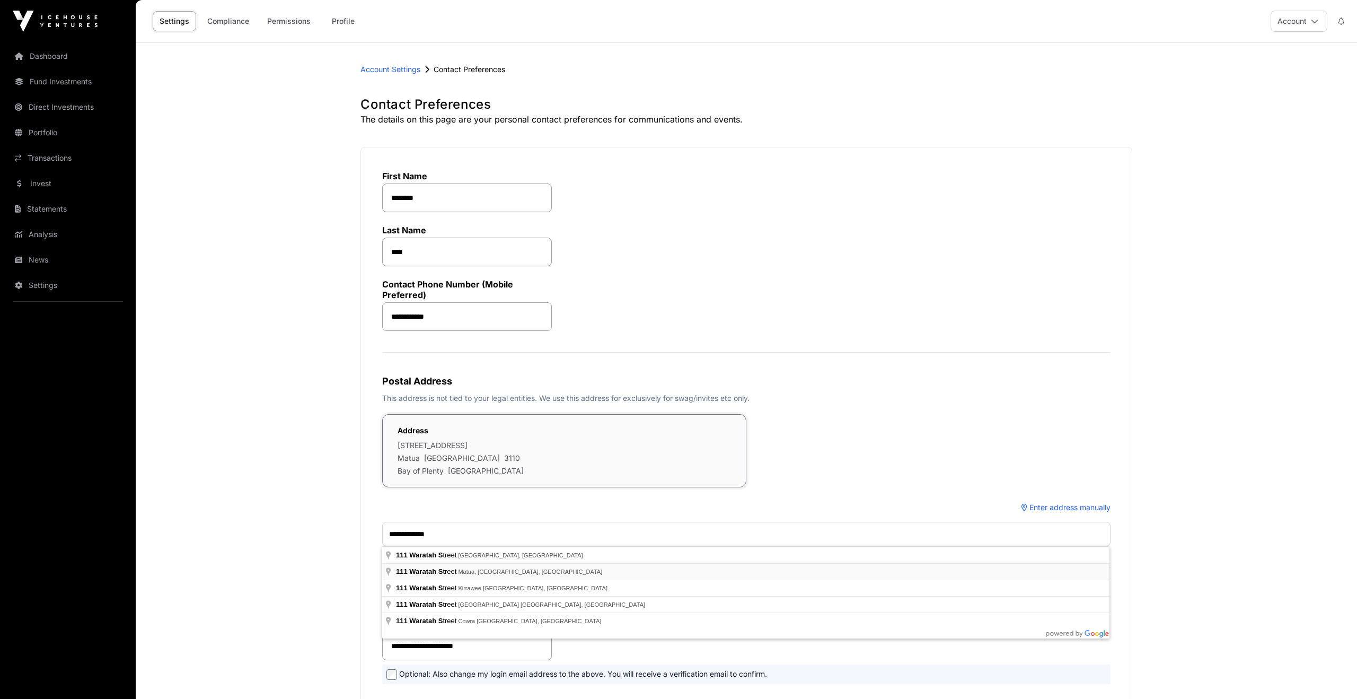
type input "**********"
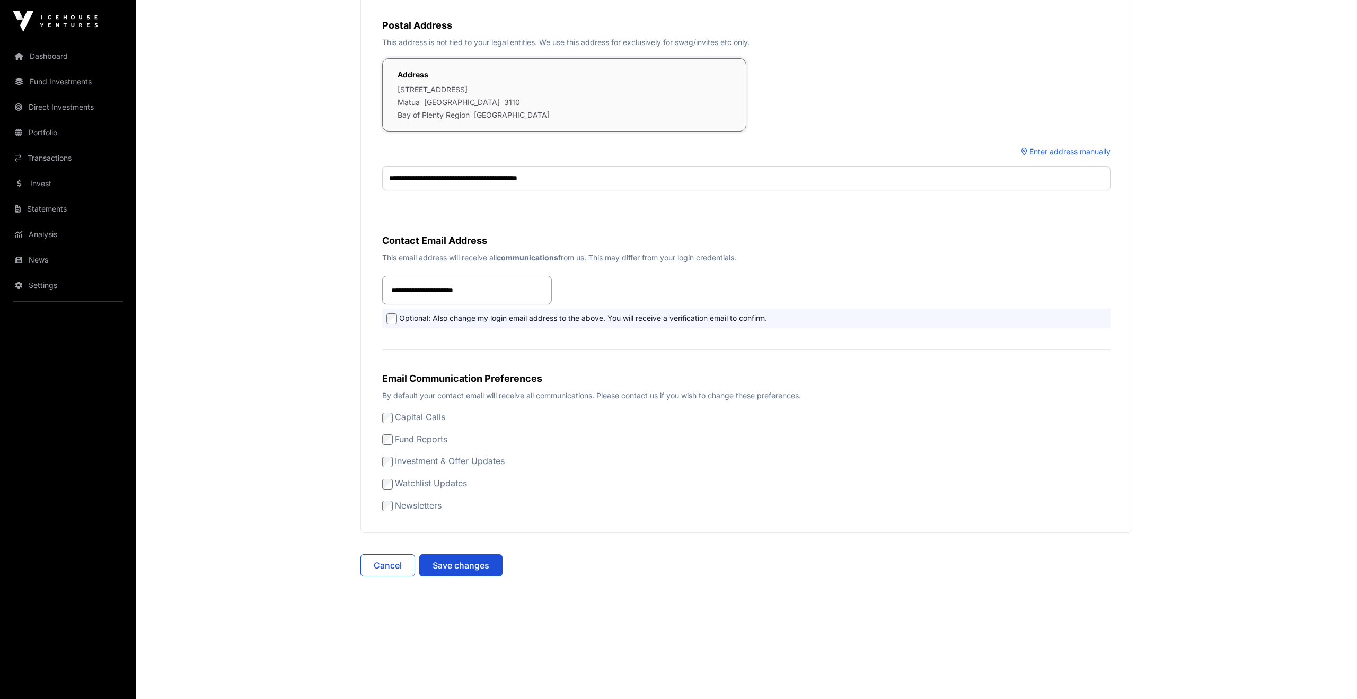
scroll to position [365, 0]
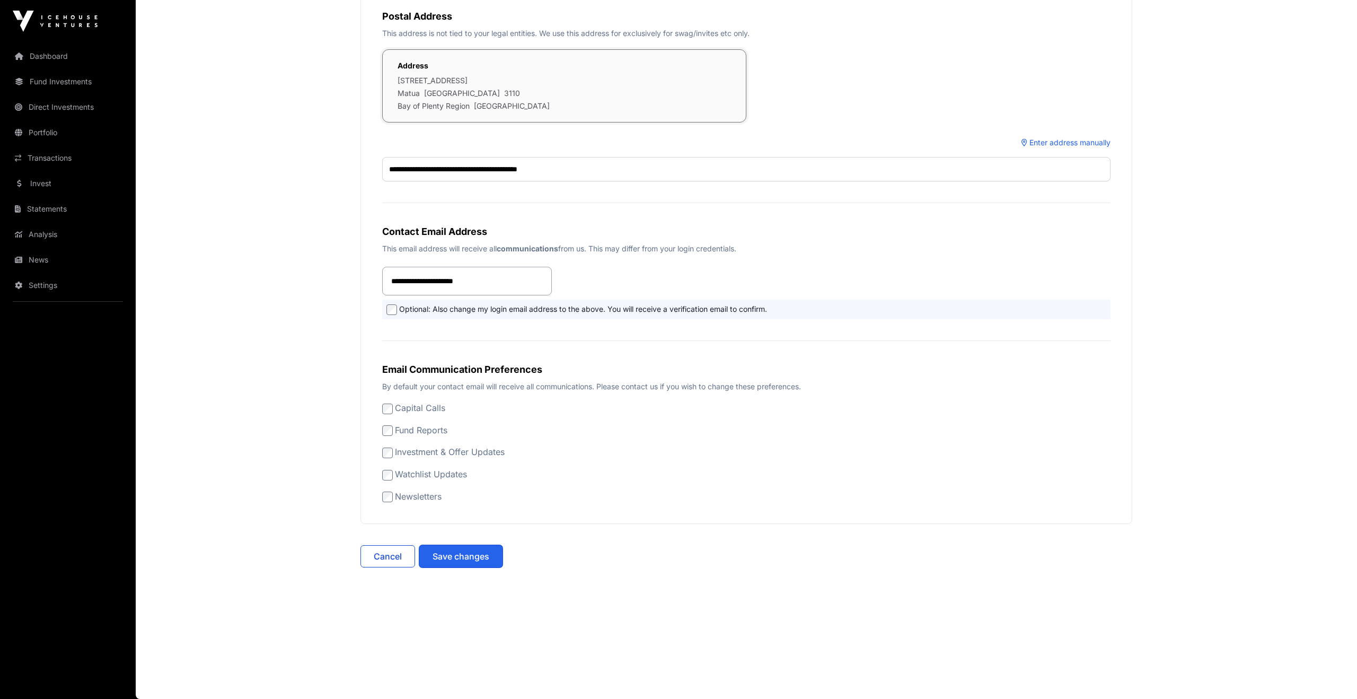
click at [484, 559] on span "Save changes" at bounding box center [460, 556] width 57 height 13
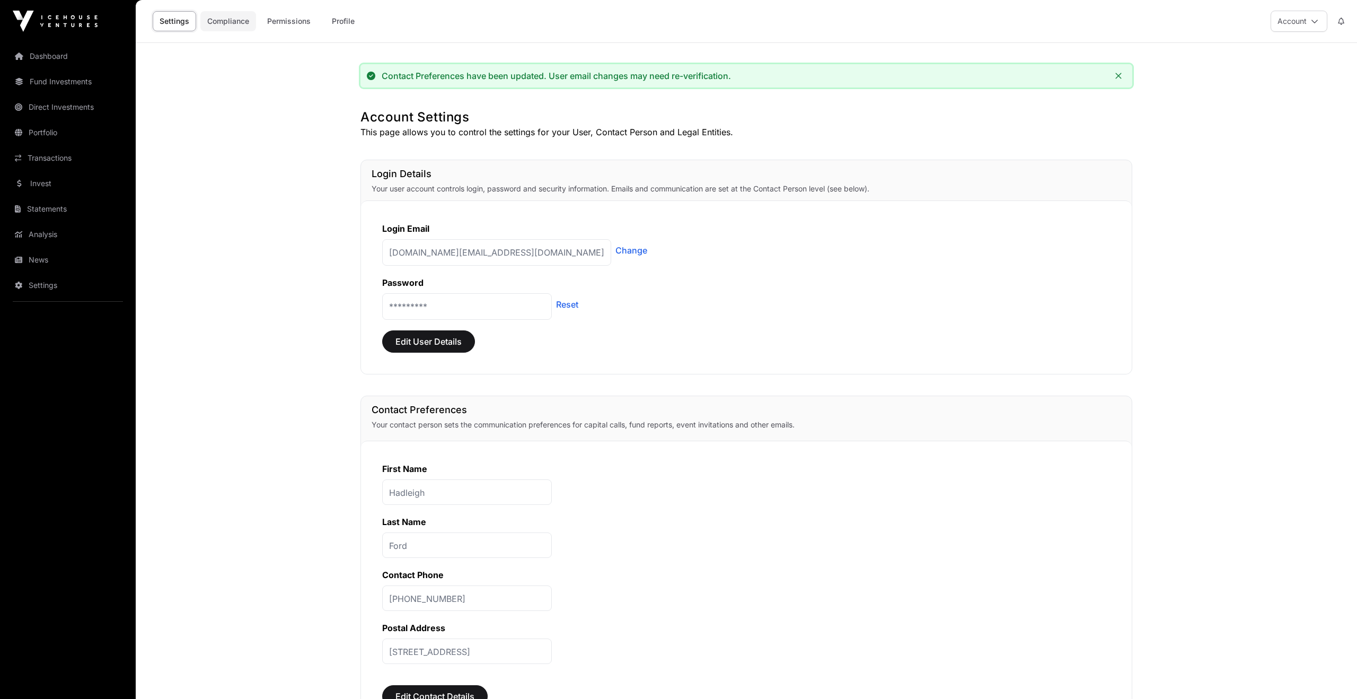
click at [230, 22] on link "Compliance" at bounding box center [228, 21] width 56 height 20
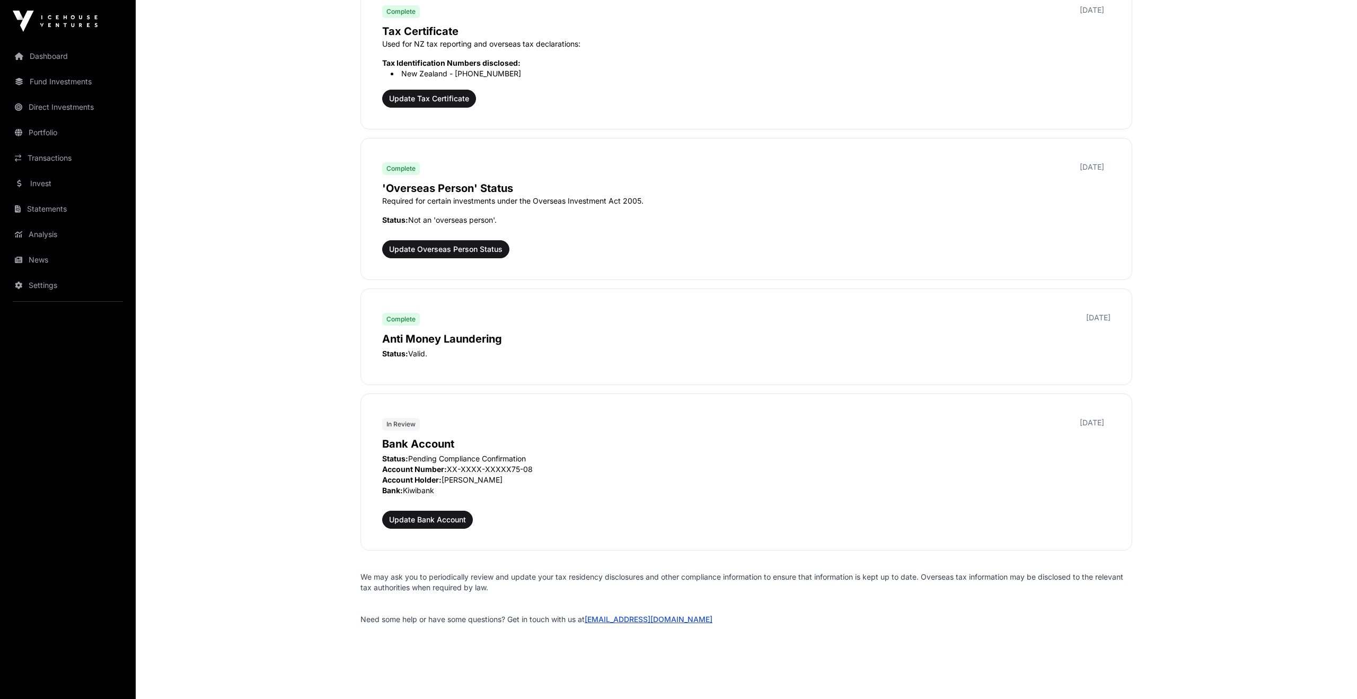
scroll to position [1199, 0]
click at [431, 516] on span "Update Bank Account" at bounding box center [427, 518] width 77 height 11
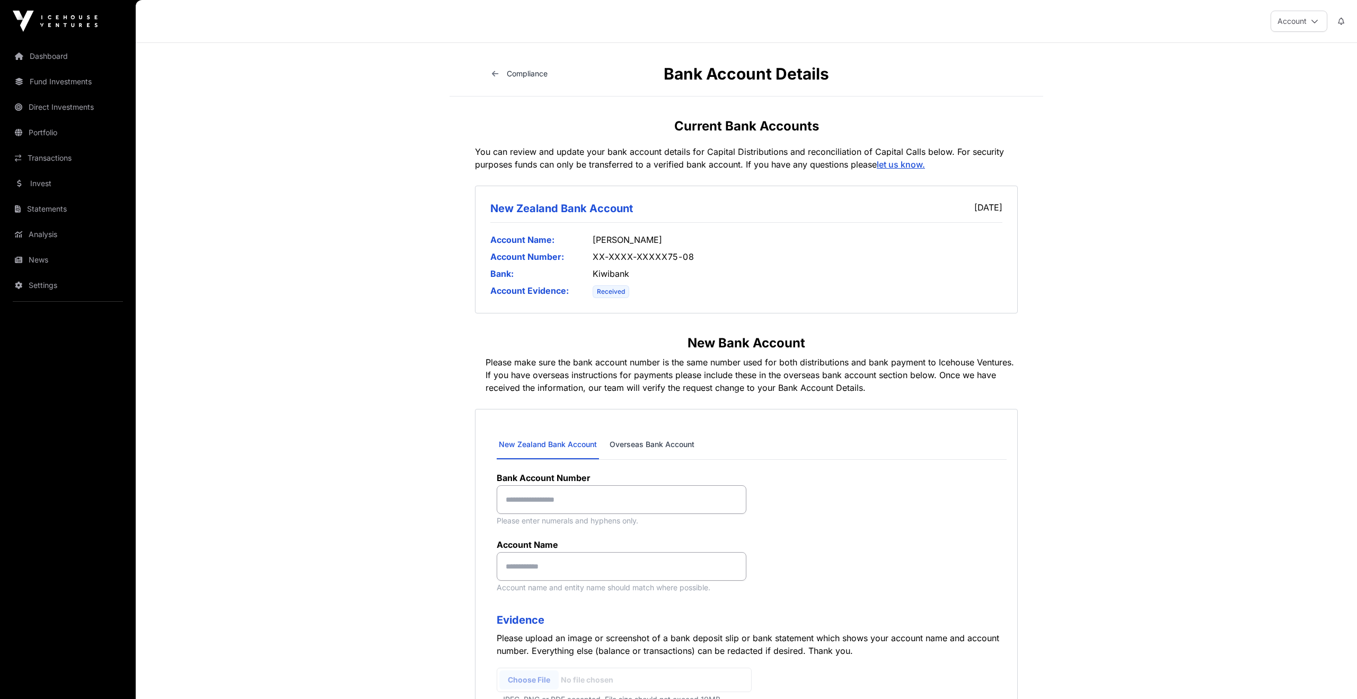
click at [628, 446] on link "Overseas Bank Account" at bounding box center [651, 444] width 89 height 29
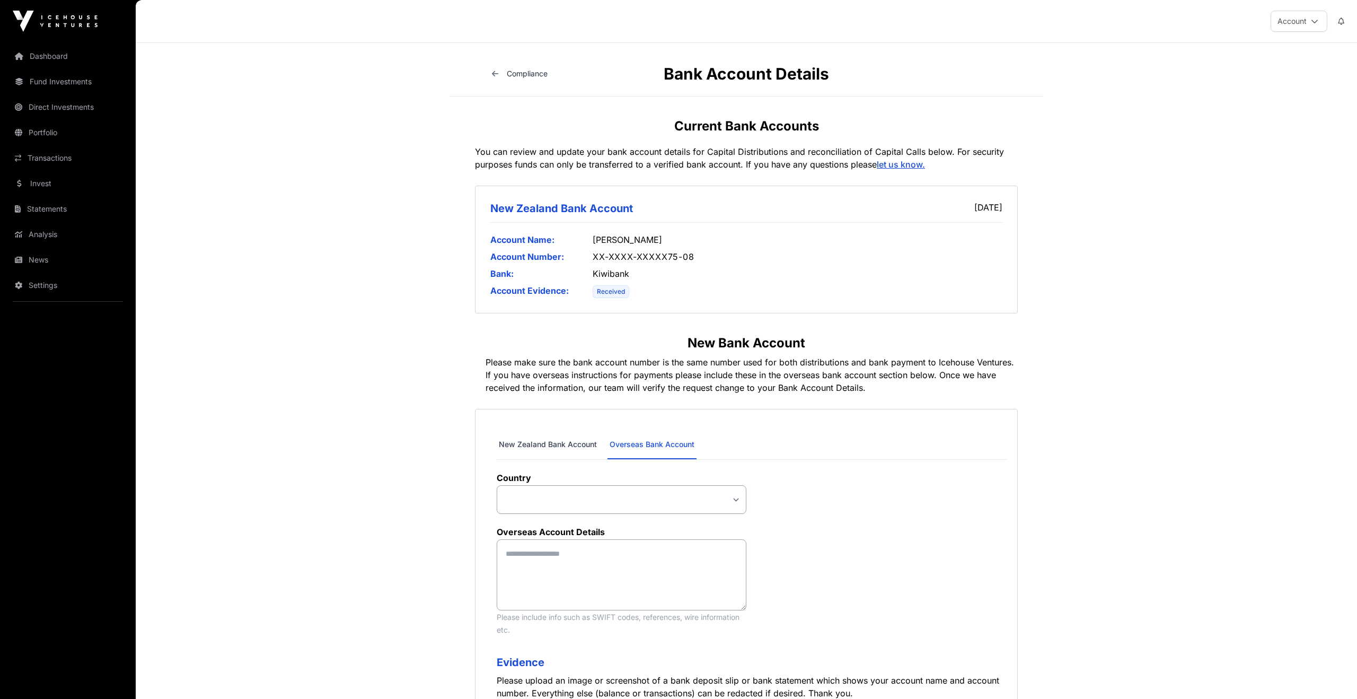
click at [546, 446] on link "New Zealand Bank Account" at bounding box center [548, 444] width 102 height 29
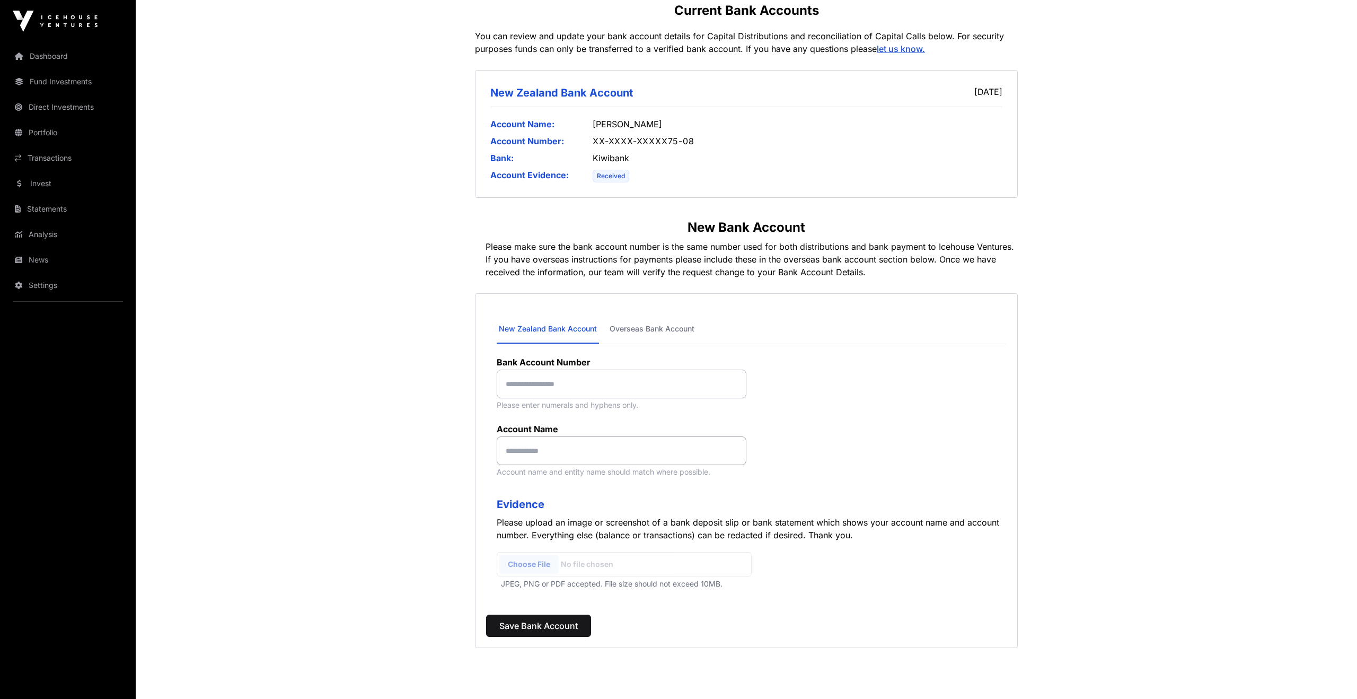
scroll to position [154, 0]
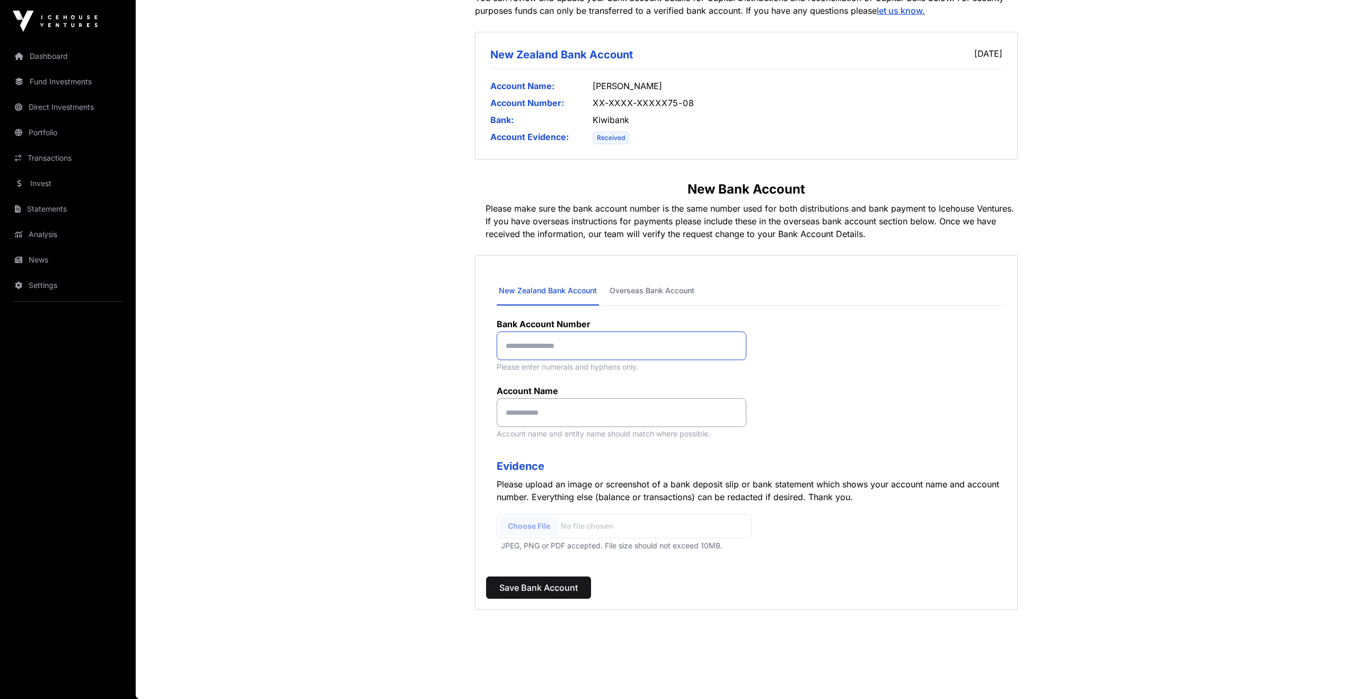
click at [579, 347] on input at bounding box center [622, 345] width 250 height 29
click at [554, 337] on input at bounding box center [622, 345] width 250 height 29
drag, startPoint x: 579, startPoint y: 345, endPoint x: 471, endPoint y: 344, distance: 108.7
click at [471, 344] on div "Bank Account Details Compliance Current Bank Accounts You can review and update…" at bounding box center [746, 266] width 611 height 712
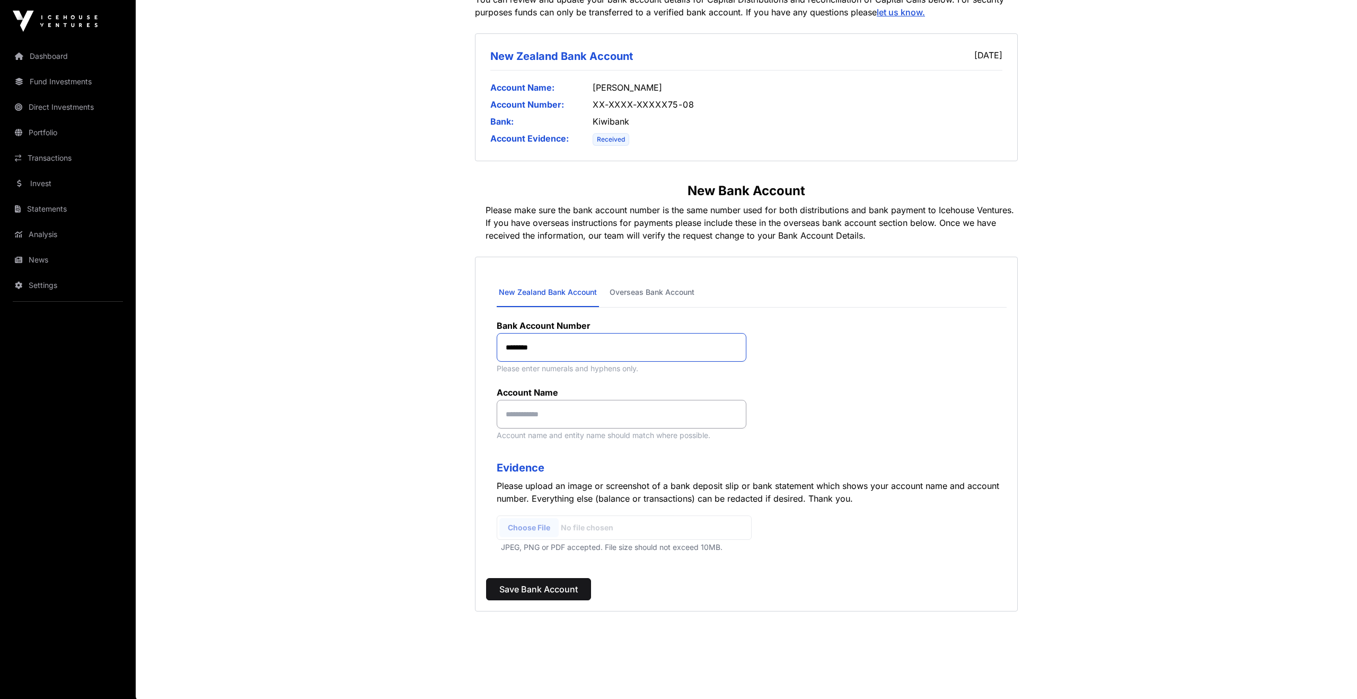
paste input "**********"
drag, startPoint x: 569, startPoint y: 349, endPoint x: 456, endPoint y: 341, distance: 112.6
click at [456, 341] on div "**********" at bounding box center [746, 268] width 611 height 712
type input "**********"
click at [542, 404] on input at bounding box center [622, 414] width 250 height 29
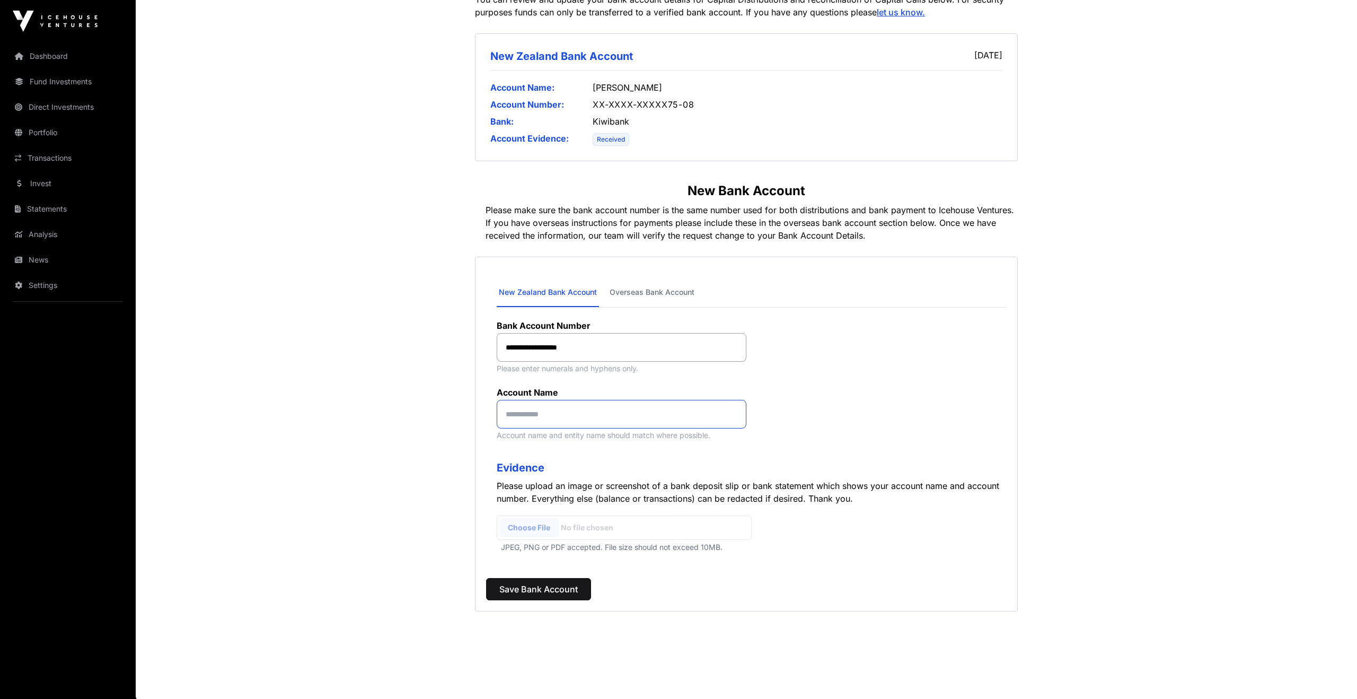
paste input "**********"
type input "**********"
click at [406, 452] on main "**********" at bounding box center [746, 295] width 1221 height 809
click at [533, 526] on input "file" at bounding box center [624, 528] width 255 height 24
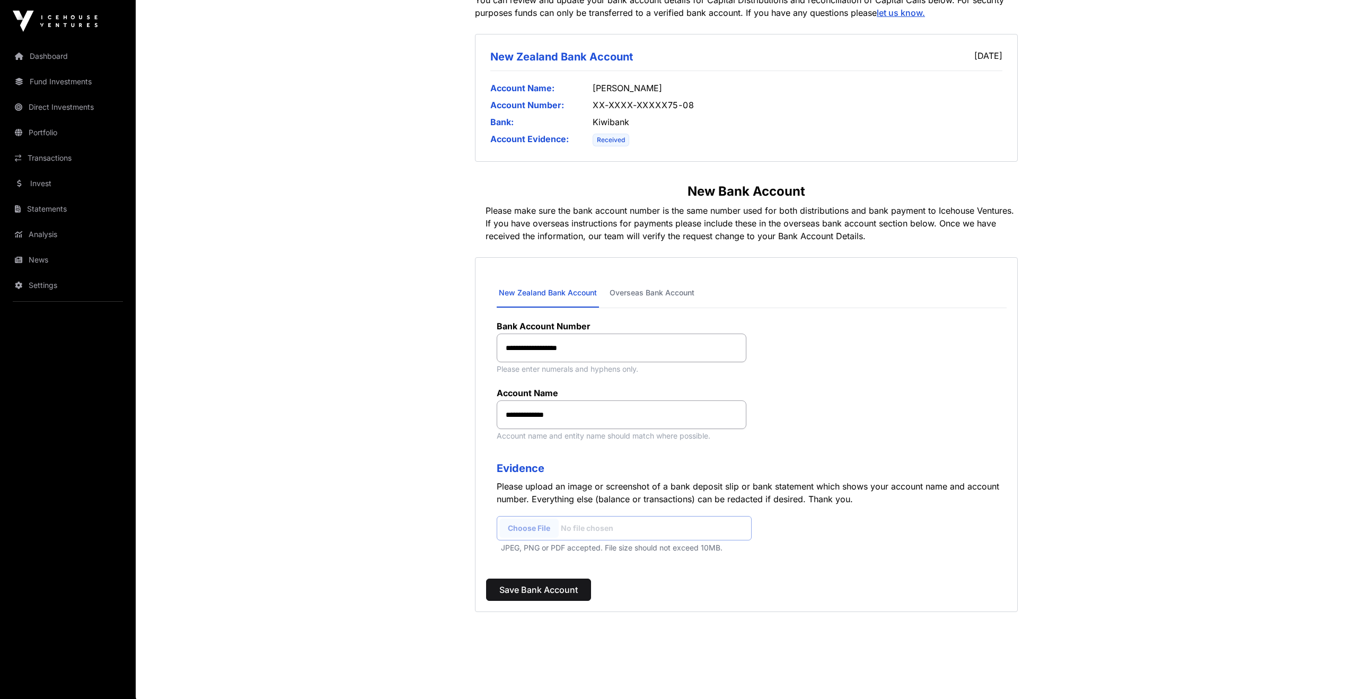
type input "**********"
click at [554, 596] on span "Save Bank Account" at bounding box center [538, 591] width 78 height 13
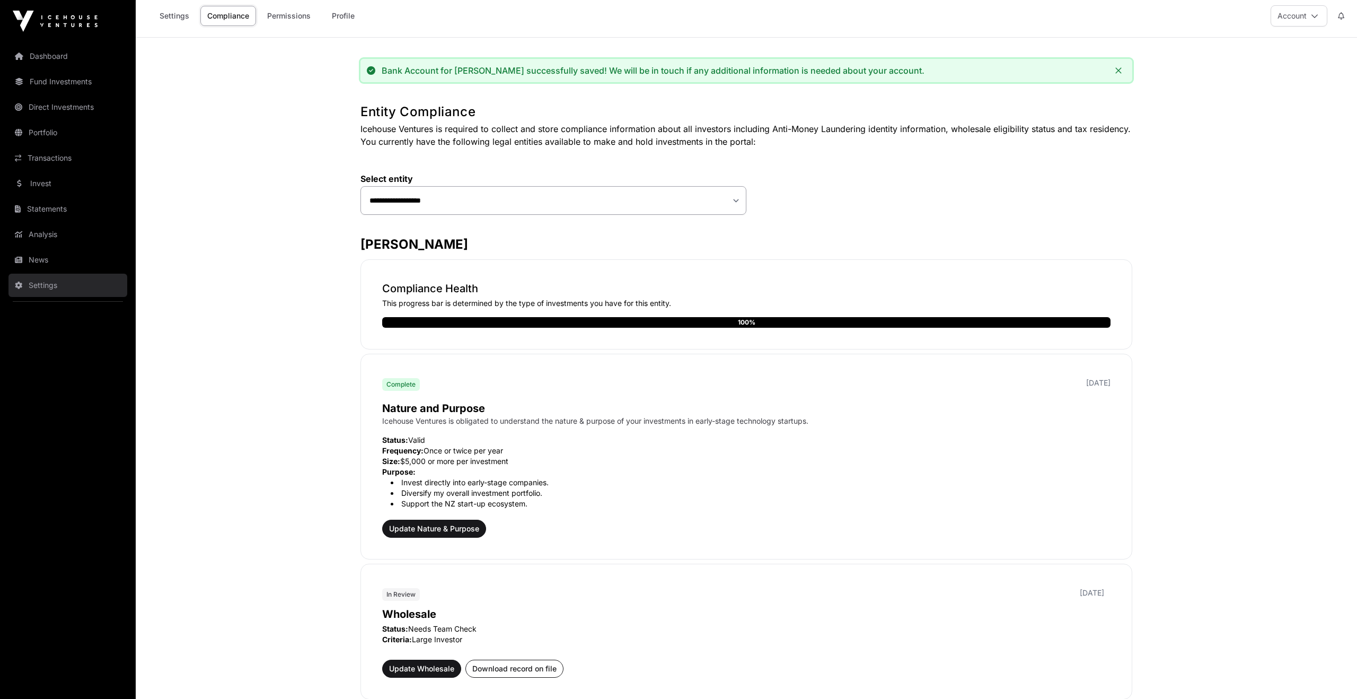
scroll to position [7, 0]
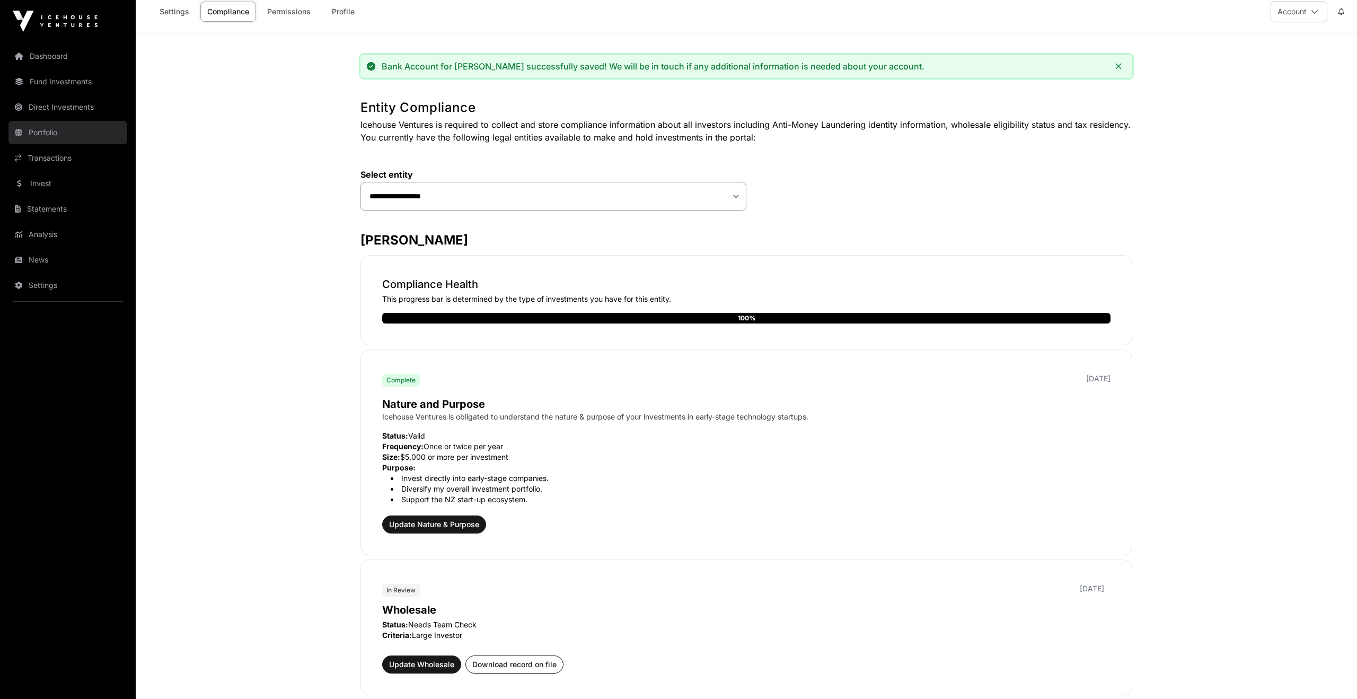
click at [52, 137] on link "Portfolio" at bounding box center [67, 132] width 119 height 23
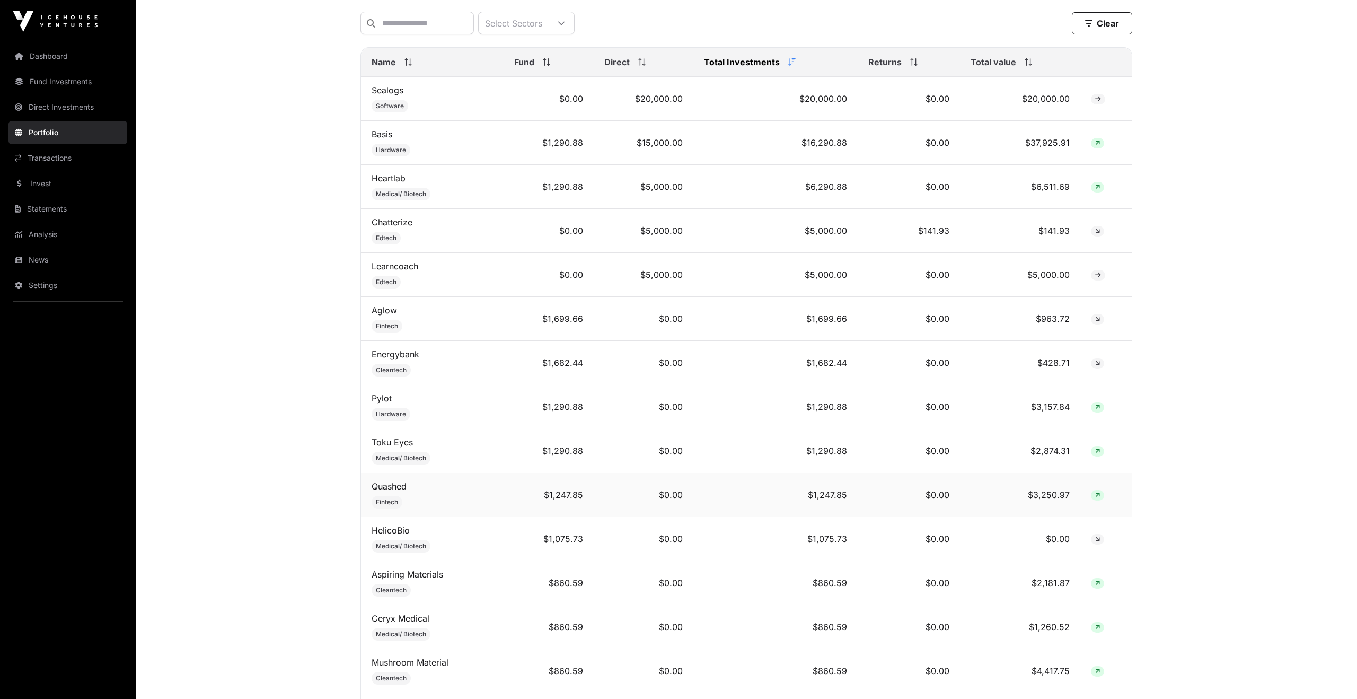
scroll to position [437, 0]
